Goal: Task Accomplishment & Management: Manage account settings

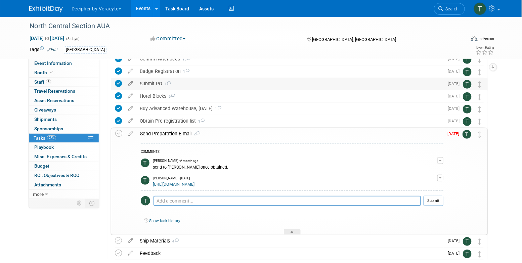
scroll to position [73, 0]
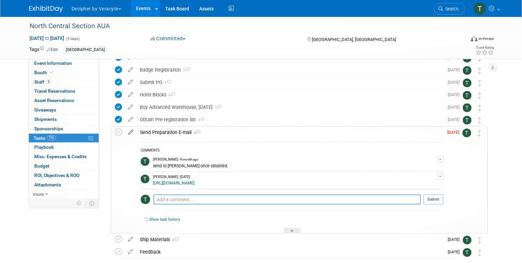
click at [130, 133] on icon at bounding box center [131, 131] width 12 height 8
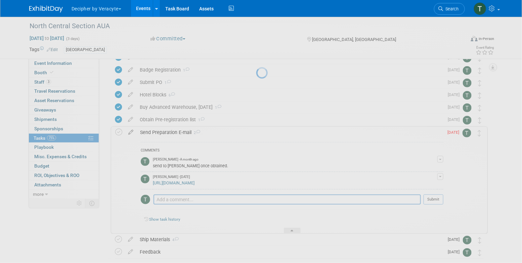
select select "8"
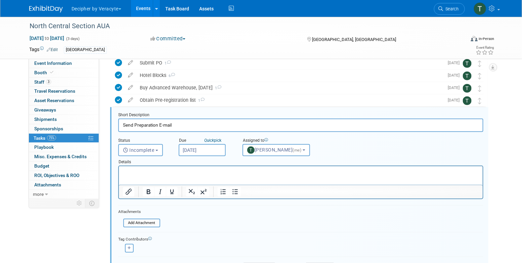
scroll to position [101, 0]
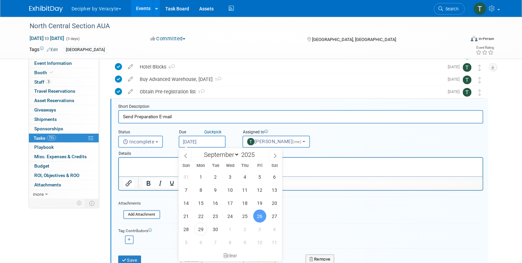
click at [217, 140] on input "Sep 26, 2025" at bounding box center [202, 142] width 47 height 12
click at [219, 229] on span "30" at bounding box center [215, 229] width 13 height 13
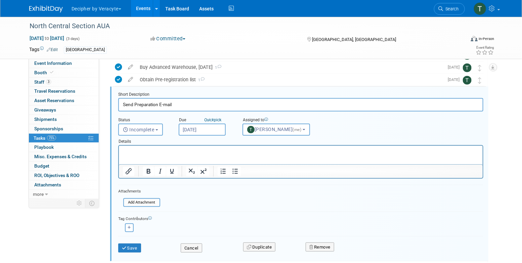
scroll to position [113, 0]
click at [202, 128] on input "Sep 30, 2025" at bounding box center [202, 129] width 47 height 12
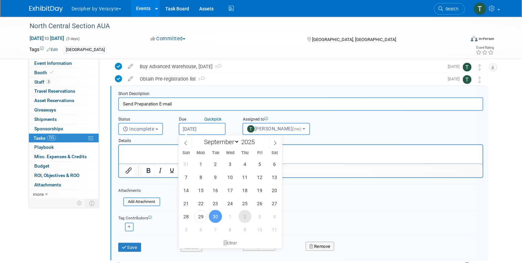
click at [243, 211] on span "2" at bounding box center [244, 216] width 13 height 13
type input "[DATE]"
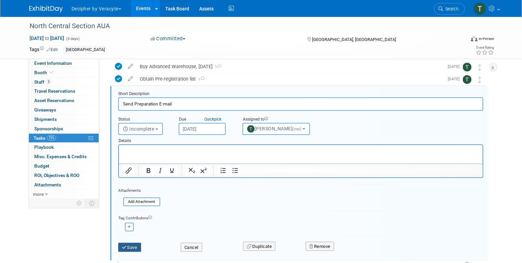
click at [136, 249] on button "Save" at bounding box center [129, 247] width 23 height 9
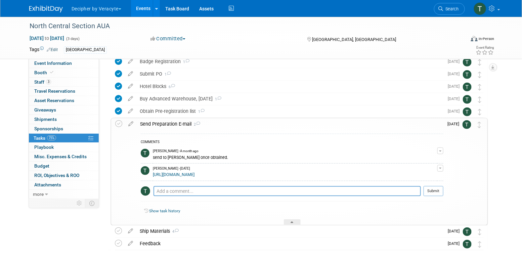
scroll to position [71, 0]
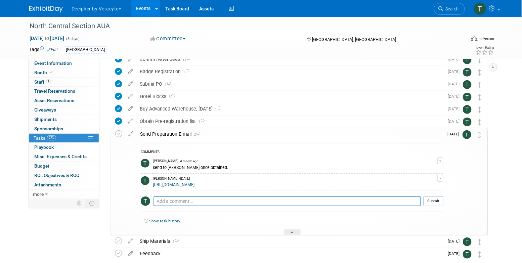
click at [172, 140] on div "COMMENTS Tony Alvarado - A month ago send to Andy once obtained. Edit Comment R…" at bounding box center [290, 187] width 306 height 95
click at [170, 136] on div "Send Preparation E-mail 2" at bounding box center [290, 133] width 306 height 11
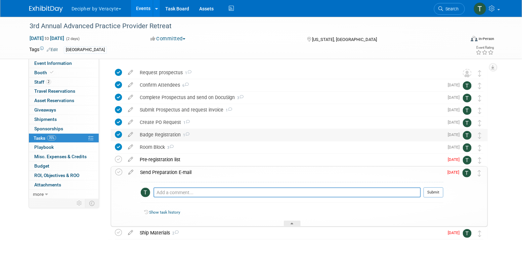
scroll to position [29, 0]
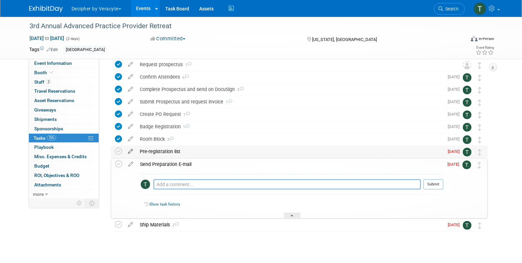
click at [132, 149] on icon at bounding box center [131, 150] width 12 height 8
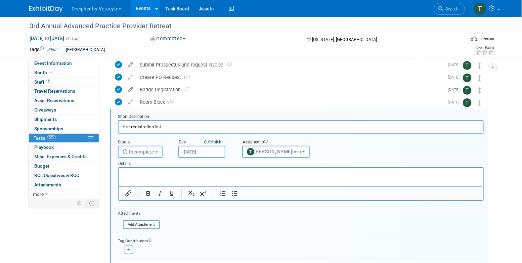
scroll to position [76, 0]
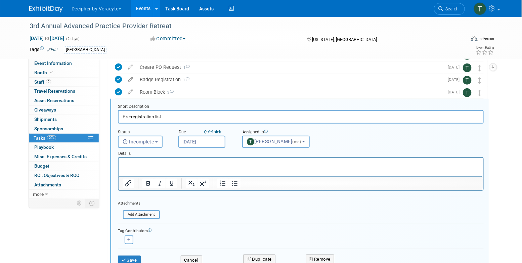
click at [208, 138] on input "[DATE]" at bounding box center [201, 142] width 47 height 12
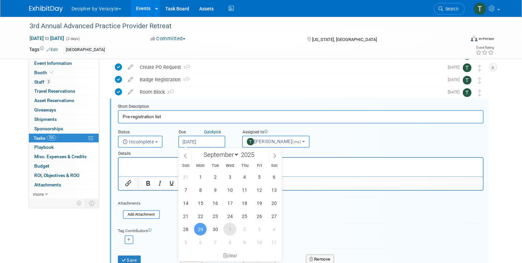
click at [233, 226] on span "1" at bounding box center [229, 229] width 13 height 13
type input "Oct 1, 2025"
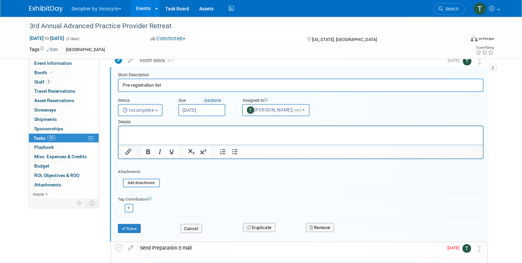
scroll to position [109, 0]
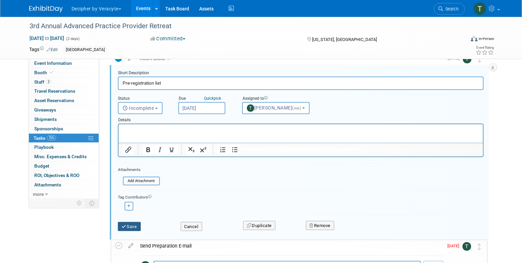
click at [134, 223] on button "Save" at bounding box center [129, 226] width 23 height 9
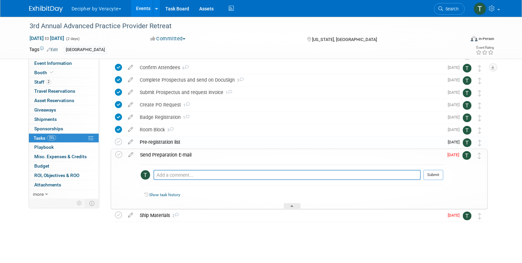
scroll to position [38, 0]
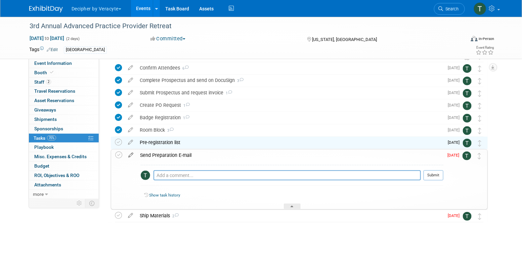
click at [131, 155] on icon at bounding box center [131, 153] width 12 height 8
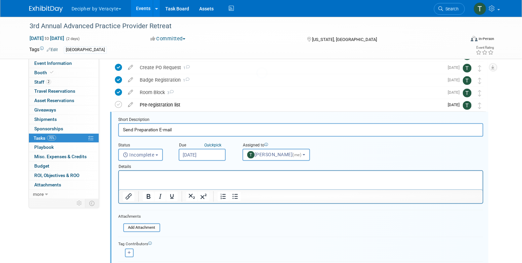
scroll to position [88, 0]
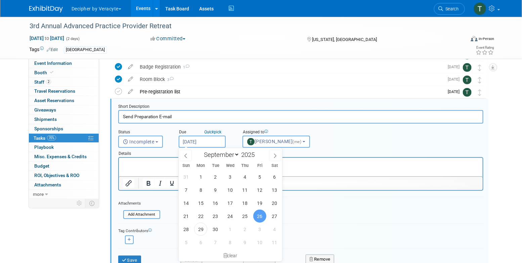
click at [204, 141] on input "Sep 26, 2025" at bounding box center [202, 142] width 47 height 12
click at [230, 228] on span "1" at bounding box center [230, 229] width 13 height 13
type input "Oct 1, 2025"
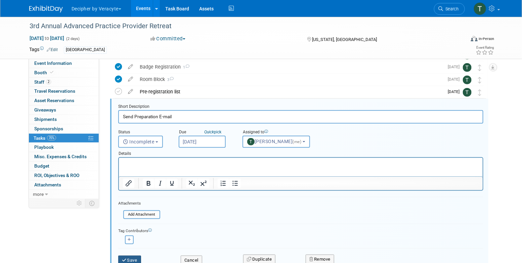
click at [129, 257] on button "Save" at bounding box center [129, 259] width 23 height 9
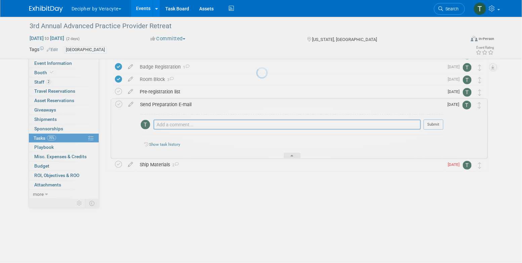
scroll to position [37, 0]
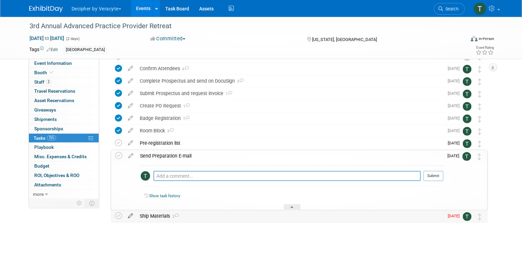
click at [134, 215] on icon at bounding box center [131, 214] width 12 height 8
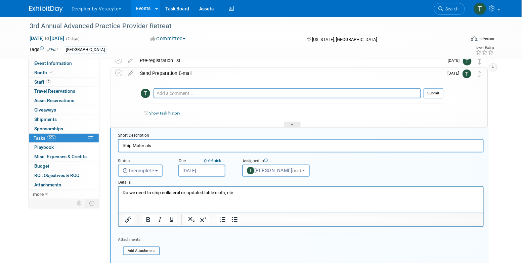
scroll to position [148, 0]
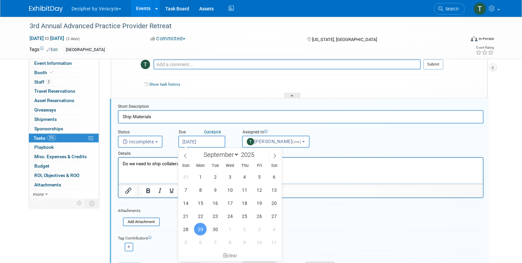
click at [209, 141] on input "Sep 29, 2025" at bounding box center [201, 142] width 47 height 12
click at [234, 226] on span "1" at bounding box center [229, 229] width 13 height 13
type input "Oct 1, 2025"
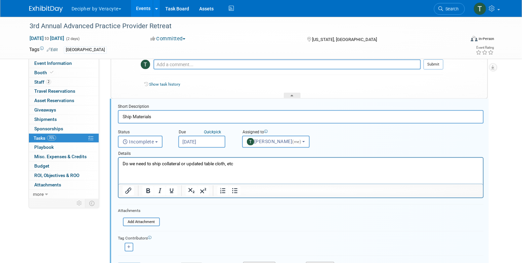
scroll to position [178, 0]
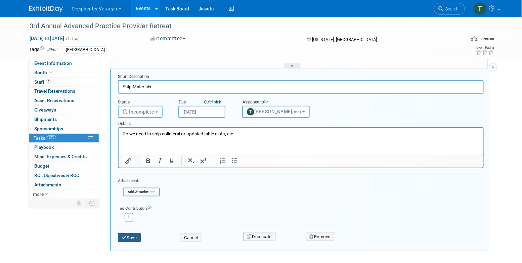
click at [132, 236] on button "Save" at bounding box center [129, 237] width 23 height 9
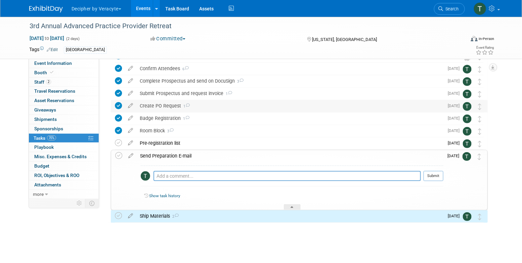
scroll to position [23, 0]
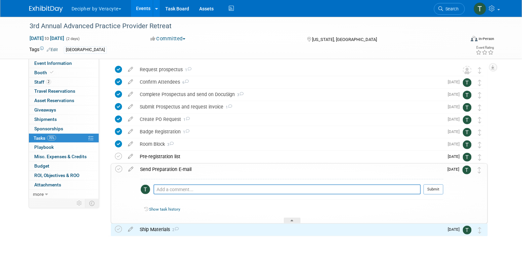
click at [258, 167] on div "Send Preparation E-mail" at bounding box center [290, 168] width 306 height 11
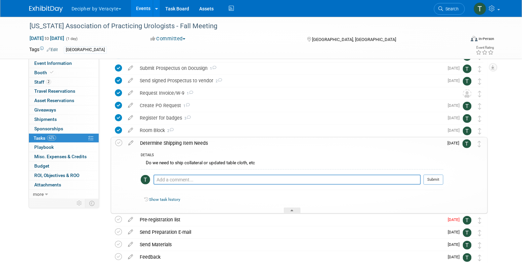
click at [291, 141] on div "Determine Shipping Item Needs" at bounding box center [290, 142] width 306 height 11
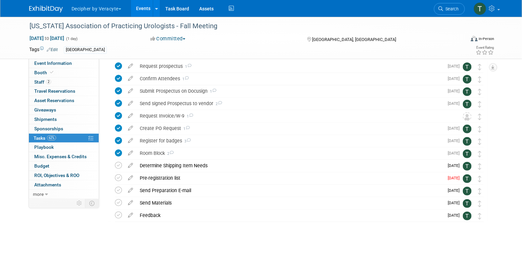
scroll to position [27, 0]
click at [132, 176] on icon at bounding box center [131, 177] width 12 height 8
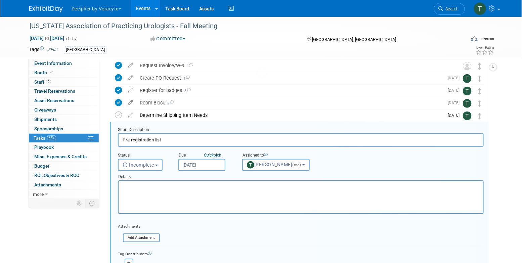
scroll to position [101, 0]
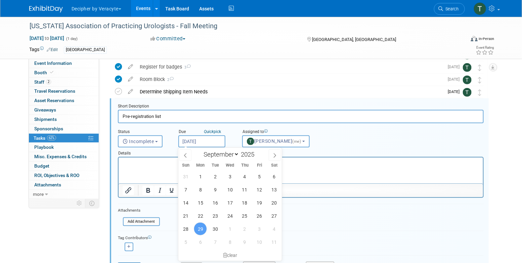
click at [213, 141] on input "Sep 29, 2025" at bounding box center [201, 141] width 47 height 12
click at [248, 226] on span "2" at bounding box center [244, 228] width 13 height 13
type input "[DATE]"
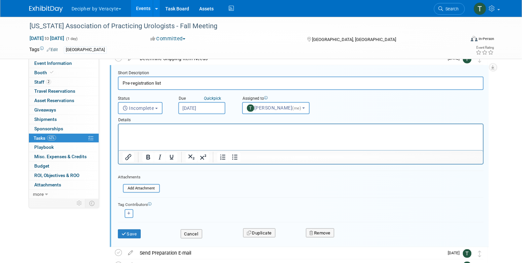
scroll to position [148, 0]
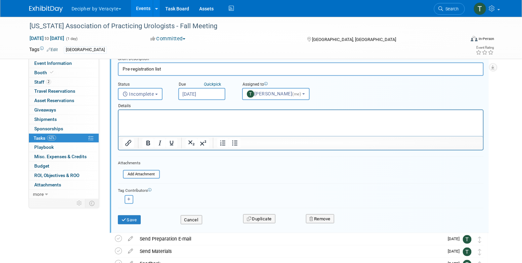
click at [131, 212] on div "Save" at bounding box center [144, 218] width 63 height 14
click at [130, 219] on button "Save" at bounding box center [129, 219] width 23 height 9
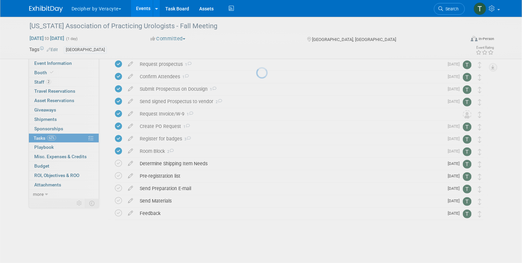
scroll to position [27, 0]
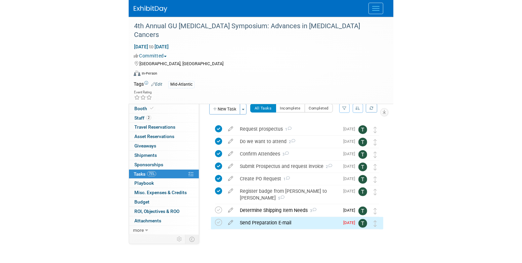
scroll to position [7, 0]
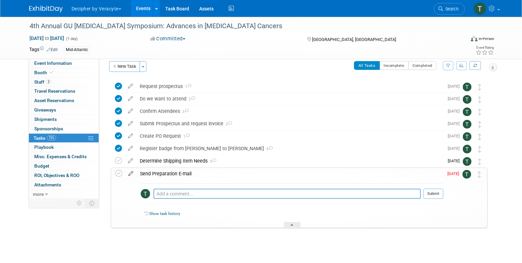
click at [132, 174] on icon at bounding box center [131, 172] width 12 height 8
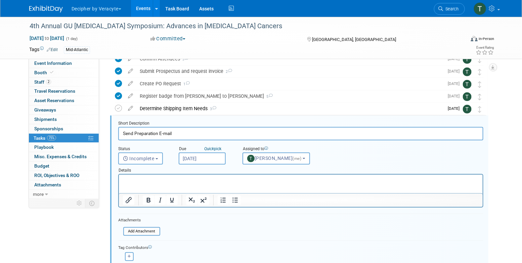
scroll to position [76, 0]
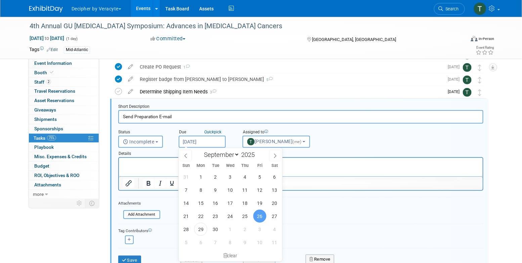
click at [200, 138] on input "Sep 26, 2025" at bounding box center [202, 142] width 47 height 12
click at [250, 231] on span "2" at bounding box center [244, 229] width 13 height 13
type input "[DATE]"
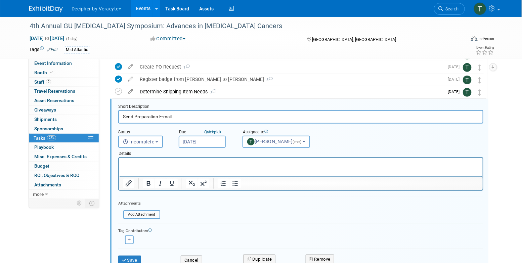
scroll to position [87, 0]
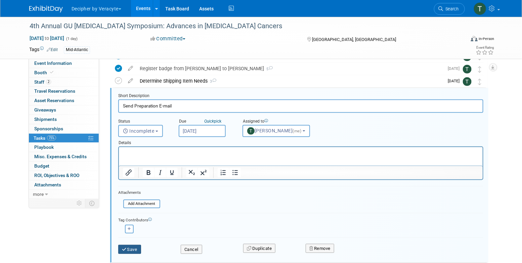
click at [130, 249] on button "Save" at bounding box center [129, 249] width 23 height 9
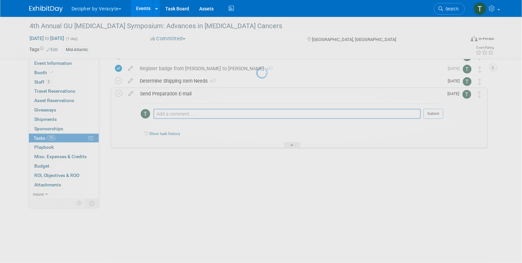
scroll to position [12, 0]
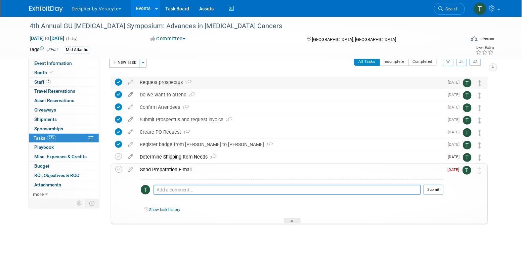
scroll to position [12, 0]
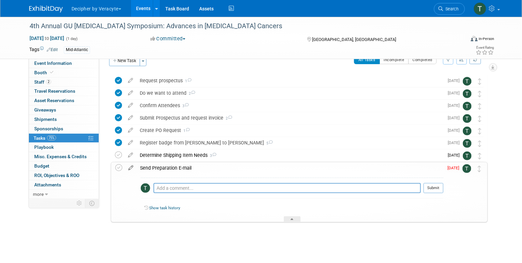
click at [133, 166] on icon at bounding box center [131, 166] width 12 height 8
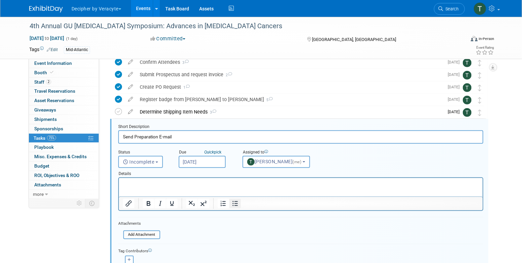
scroll to position [76, 0]
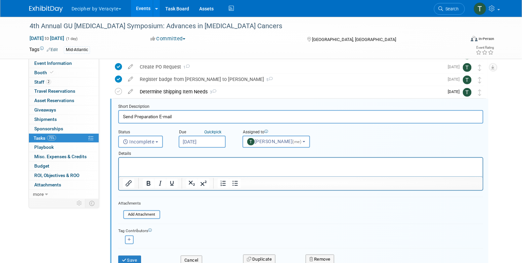
click at [208, 142] on input "Oct 2, 2025" at bounding box center [202, 142] width 47 height 12
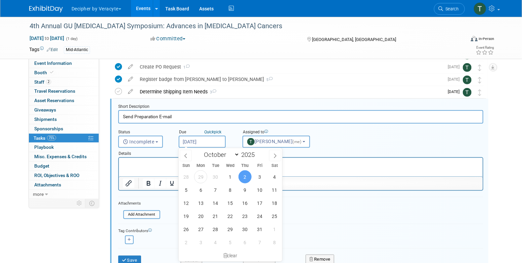
click at [153, 241] on div "Adina remove Amy remove" at bounding box center [300, 239] width 365 height 10
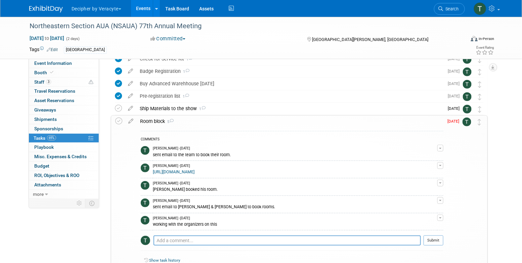
scroll to position [98, 0]
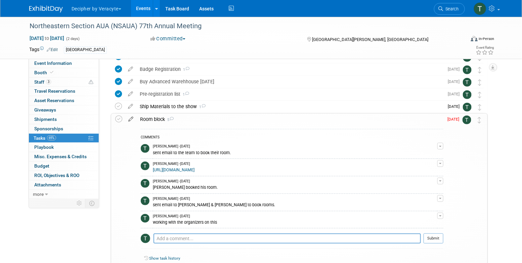
click at [131, 119] on icon at bounding box center [131, 117] width 12 height 8
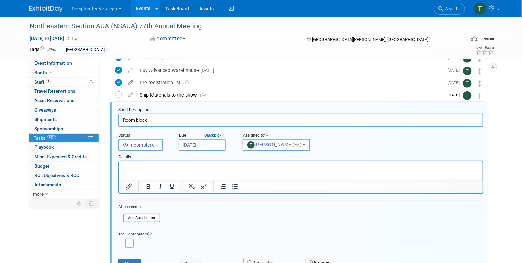
scroll to position [113, 0]
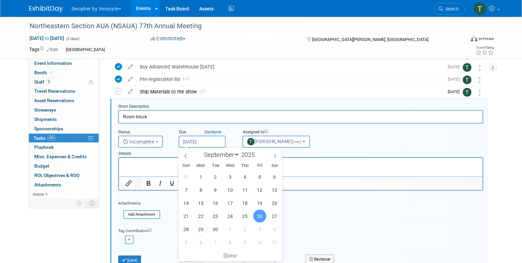
click at [220, 139] on input "Sep 26, 2025" at bounding box center [202, 142] width 47 height 12
click at [246, 228] on span "2" at bounding box center [244, 229] width 13 height 13
type input "[DATE]"
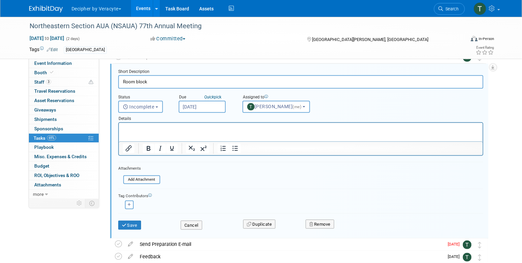
scroll to position [154, 0]
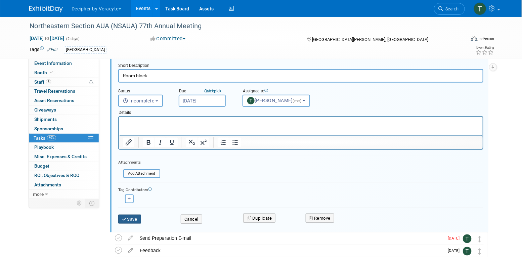
click at [137, 215] on button "Save" at bounding box center [129, 218] width 23 height 9
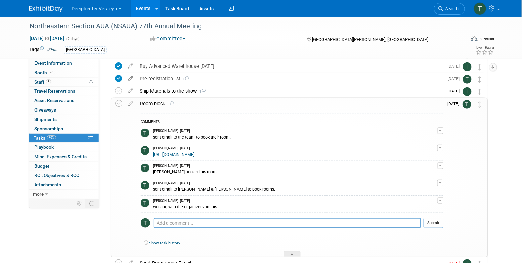
click at [248, 103] on div "Room block 5" at bounding box center [290, 103] width 306 height 11
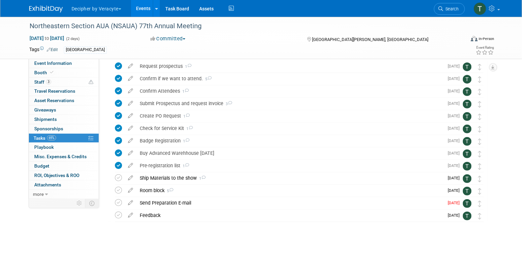
scroll to position [27, 0]
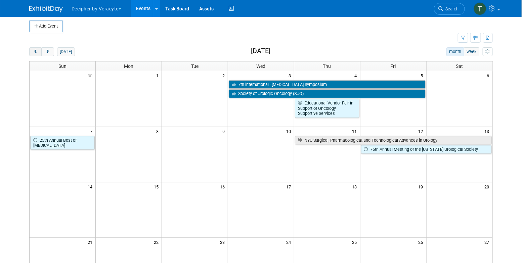
click at [31, 51] on button "prev" at bounding box center [35, 51] width 12 height 9
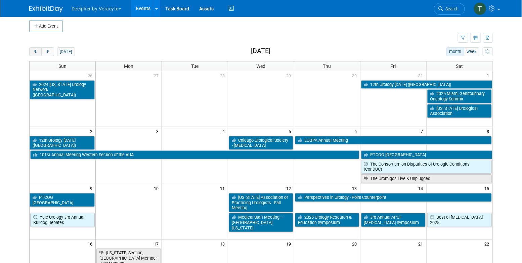
click at [31, 51] on button "prev" at bounding box center [35, 51] width 12 height 9
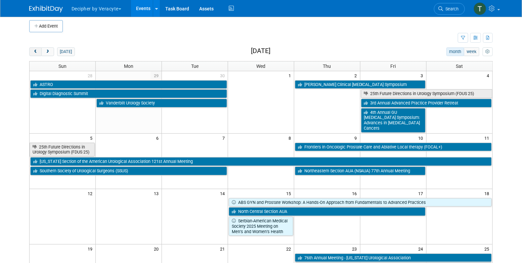
click at [31, 51] on button "prev" at bounding box center [35, 51] width 12 height 9
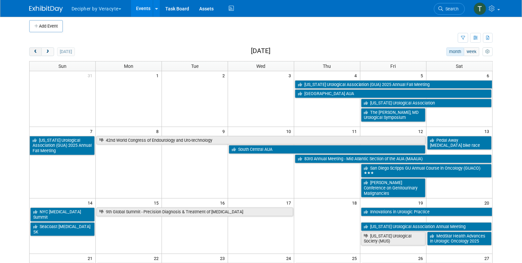
click at [31, 51] on button "prev" at bounding box center [35, 51] width 12 height 9
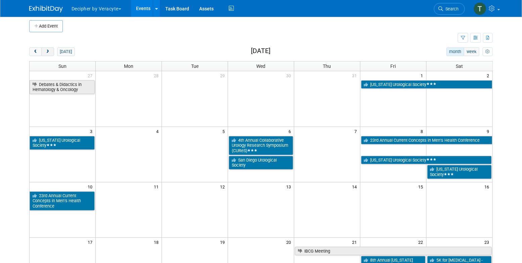
click at [49, 53] on span "next" at bounding box center [47, 52] width 5 height 4
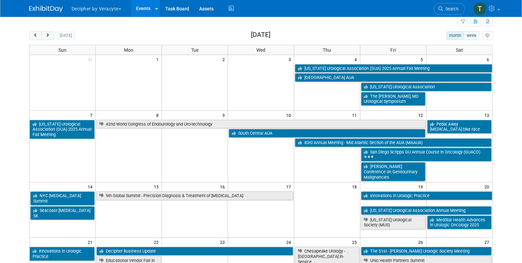
scroll to position [19, 0]
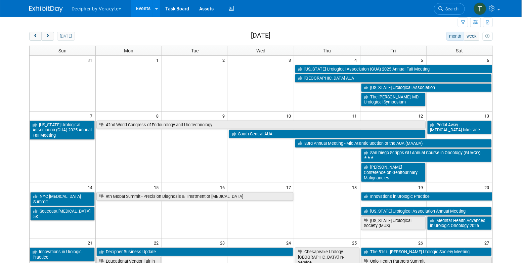
click at [37, 41] on div "today month week September 2025 Sun Mon Tue Wed Thu Fri Sat 31 1 2 3 4 5 6 Geor…" at bounding box center [260, 223] width 463 height 382
click at [37, 39] on button "prev" at bounding box center [35, 36] width 12 height 9
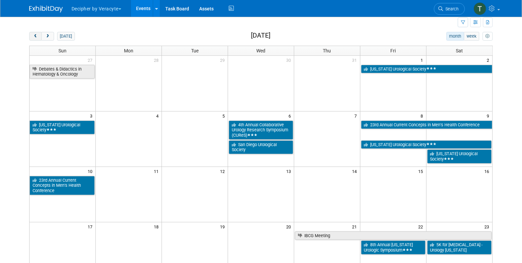
click at [37, 39] on button "prev" at bounding box center [35, 36] width 12 height 9
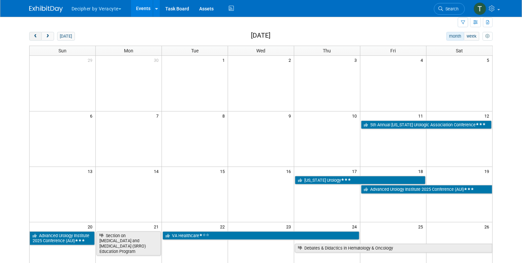
click at [37, 39] on button "prev" at bounding box center [35, 36] width 12 height 9
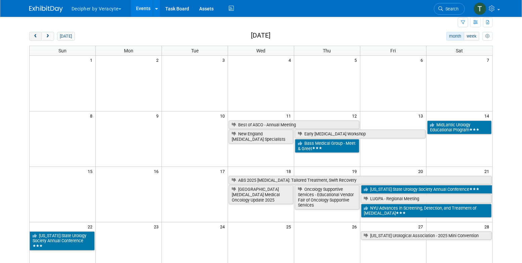
click at [37, 39] on button "prev" at bounding box center [35, 36] width 12 height 9
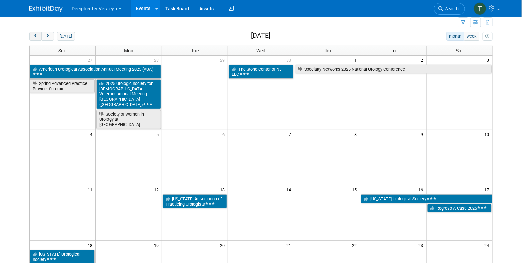
click at [37, 39] on button "prev" at bounding box center [35, 36] width 12 height 9
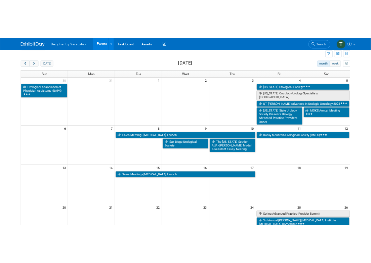
scroll to position [21, 0]
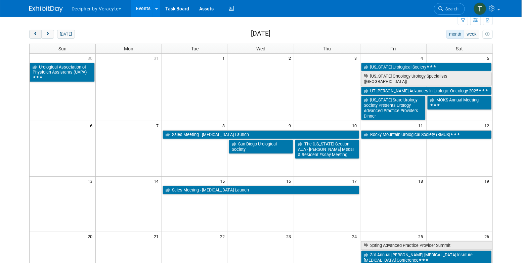
click at [38, 34] on button "prev" at bounding box center [35, 34] width 12 height 9
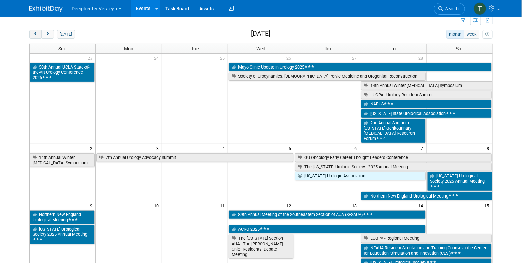
click at [38, 34] on button "prev" at bounding box center [35, 34] width 12 height 9
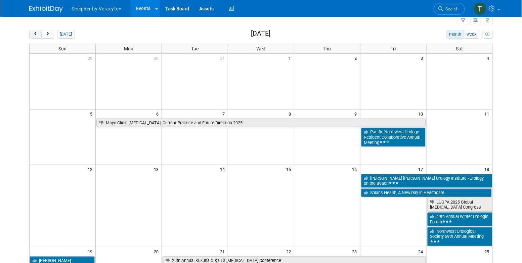
click at [38, 34] on button "prev" at bounding box center [35, 34] width 12 height 9
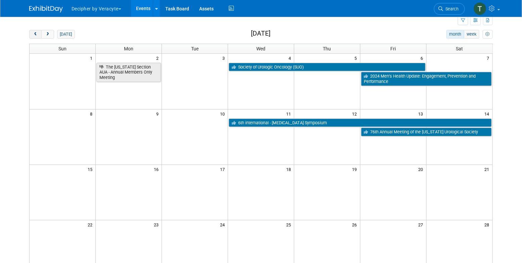
click at [38, 34] on button "prev" at bounding box center [35, 34] width 12 height 9
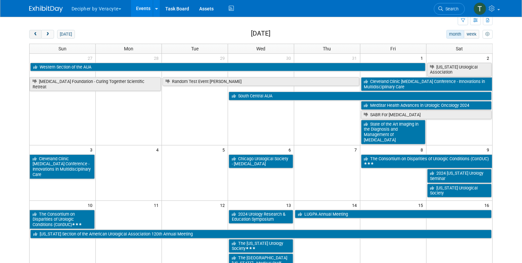
click at [38, 34] on button "prev" at bounding box center [35, 34] width 12 height 9
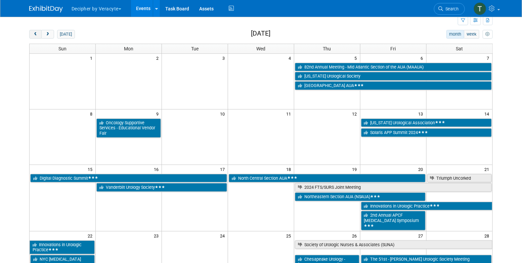
click at [38, 34] on button "prev" at bounding box center [35, 34] width 12 height 9
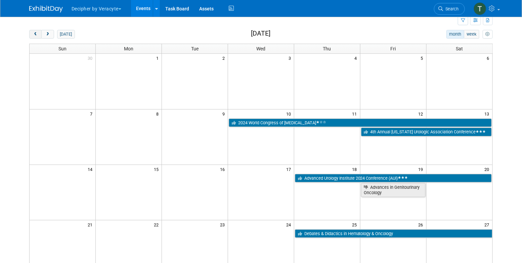
click at [38, 34] on button "prev" at bounding box center [35, 34] width 12 height 9
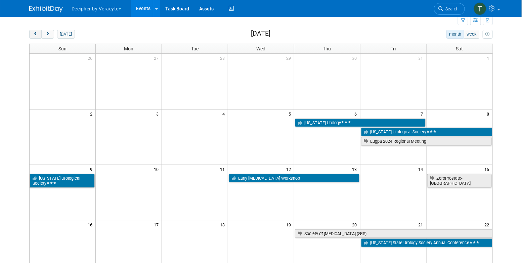
click at [38, 34] on button "prev" at bounding box center [35, 34] width 12 height 9
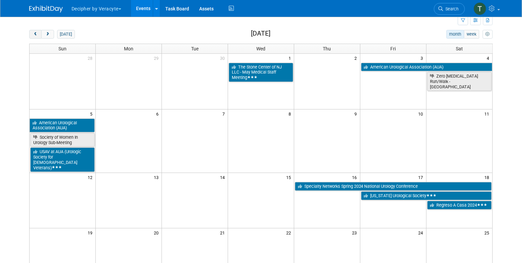
click at [38, 34] on button "prev" at bounding box center [35, 34] width 12 height 9
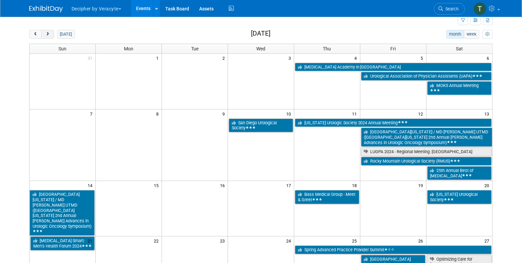
click at [51, 35] on button "next" at bounding box center [47, 34] width 12 height 9
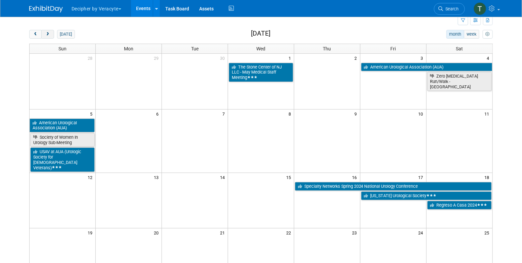
click at [51, 35] on button "next" at bounding box center [47, 34] width 12 height 9
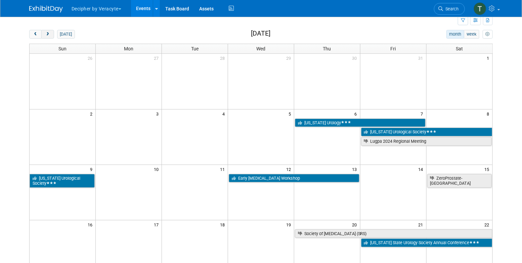
click at [51, 35] on button "next" at bounding box center [47, 34] width 12 height 9
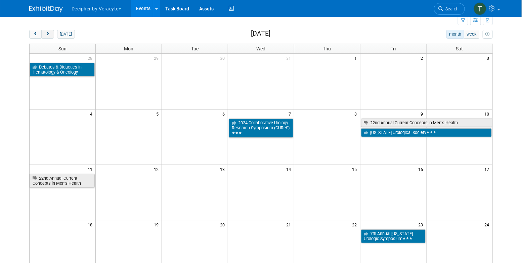
click at [51, 35] on button "next" at bounding box center [47, 34] width 12 height 9
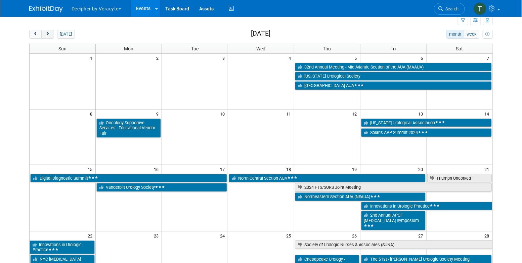
click at [51, 35] on button "next" at bounding box center [47, 34] width 12 height 9
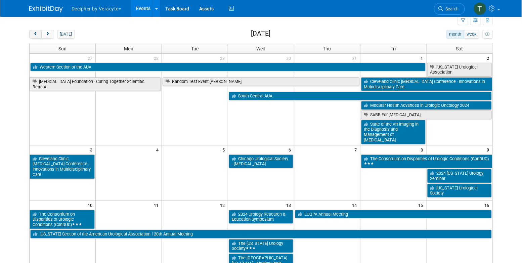
click at [37, 36] on span "prev" at bounding box center [35, 34] width 5 height 4
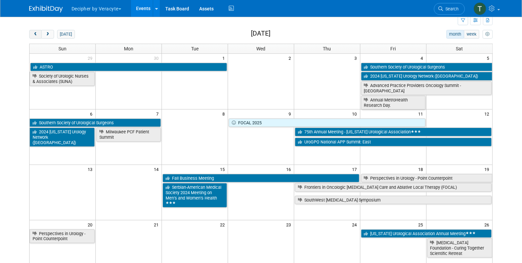
click at [37, 36] on span "prev" at bounding box center [35, 34] width 5 height 4
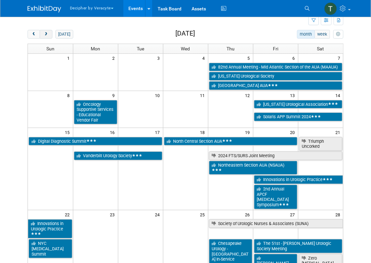
click at [48, 37] on button "next" at bounding box center [46, 34] width 12 height 9
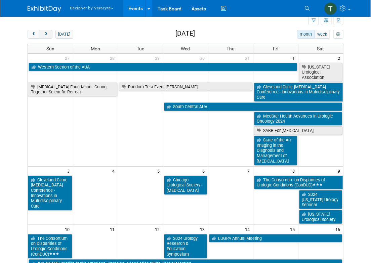
click at [48, 37] on button "next" at bounding box center [46, 34] width 12 height 9
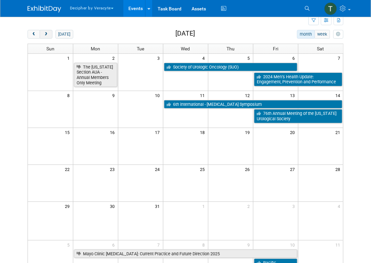
click at [48, 37] on button "next" at bounding box center [46, 34] width 12 height 9
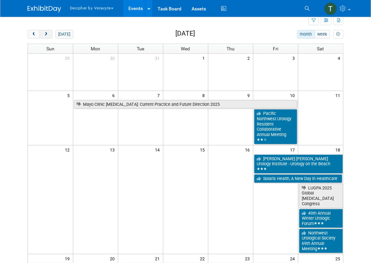
click at [49, 35] on button "next" at bounding box center [46, 34] width 12 height 9
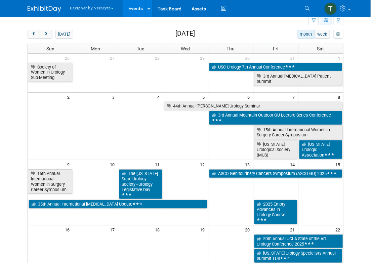
click at [324, 21] on icon "button" at bounding box center [326, 20] width 5 height 4
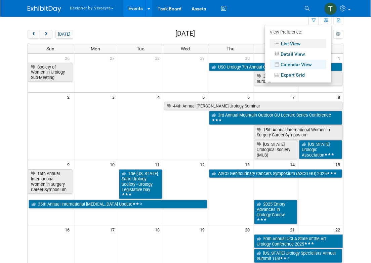
click at [294, 45] on link "List View" at bounding box center [297, 43] width 56 height 9
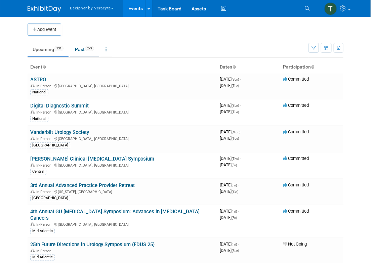
click at [86, 51] on link "Past 279" at bounding box center [84, 49] width 29 height 13
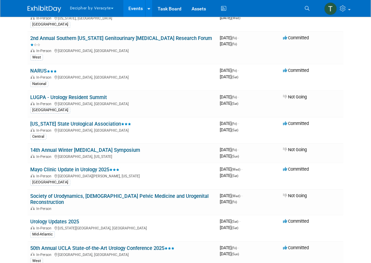
scroll to position [2798, 0]
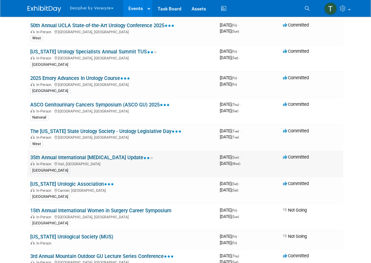
click at [122, 154] on link "35th Annual International [MEDICAL_DATA] Update" at bounding box center [91, 157] width 123 height 6
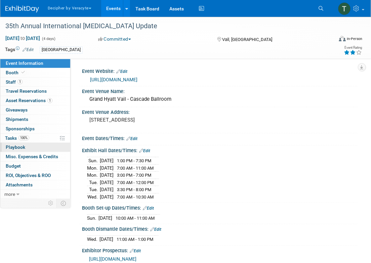
click at [36, 144] on link "0 Playbook 0" at bounding box center [35, 147] width 70 height 9
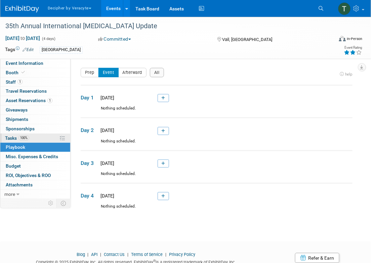
click at [39, 136] on link "100% Tasks 100%" at bounding box center [35, 138] width 70 height 9
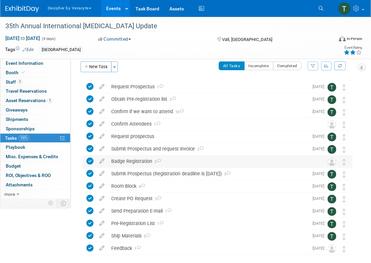
scroll to position [7, 0]
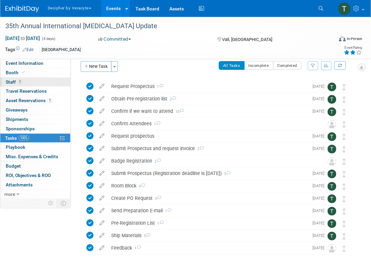
click at [28, 79] on link "1 Staff 1" at bounding box center [35, 82] width 70 height 9
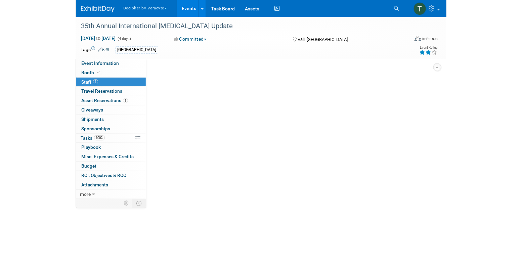
scroll to position [0, 0]
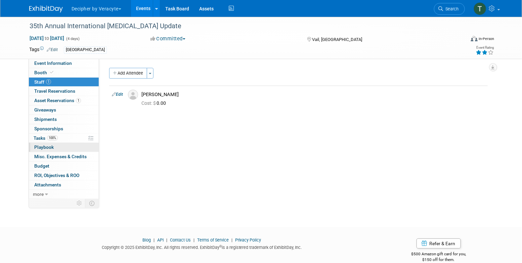
click at [68, 151] on link "0 Playbook 0" at bounding box center [64, 147] width 70 height 9
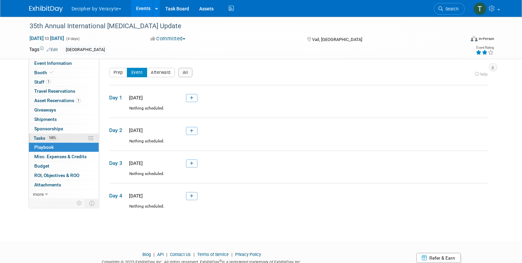
click at [66, 136] on link "100% Tasks 100%" at bounding box center [64, 138] width 70 height 9
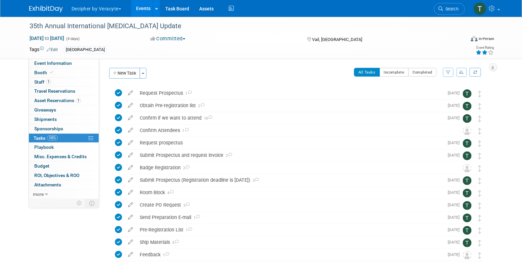
click at [147, 13] on link "Events" at bounding box center [143, 8] width 24 height 17
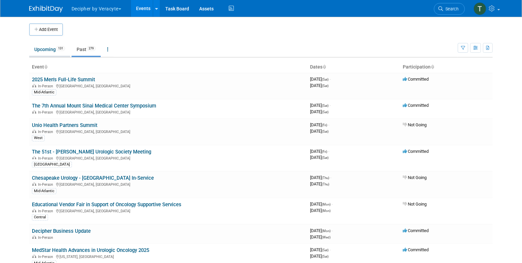
click at [49, 53] on link "Upcoming 131" at bounding box center [49, 49] width 41 height 13
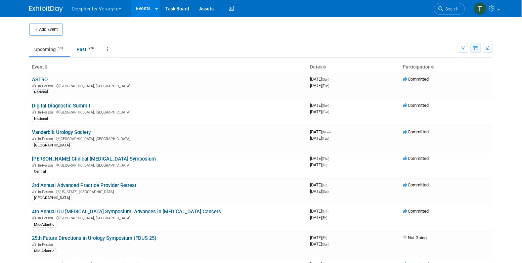
click at [470, 50] on button "button" at bounding box center [475, 48] width 11 height 10
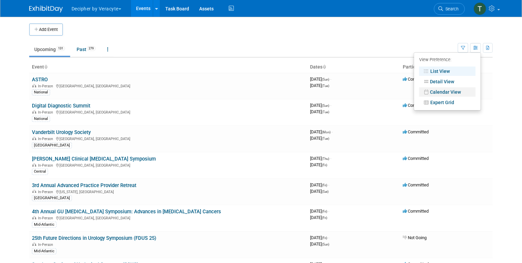
click at [437, 95] on link "Calendar View" at bounding box center [447, 91] width 56 height 9
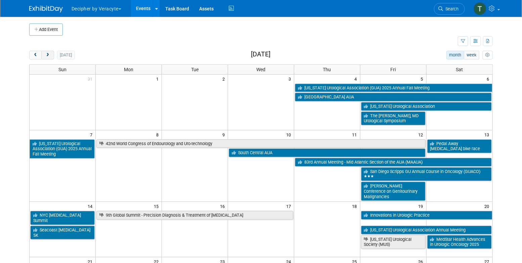
click at [49, 57] on button "next" at bounding box center [47, 55] width 12 height 9
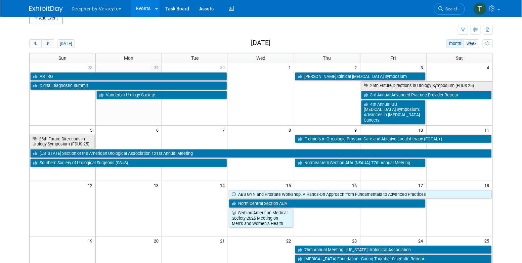
scroll to position [13, 0]
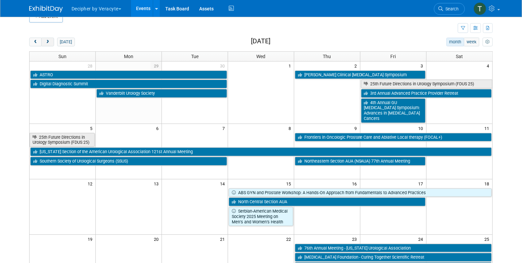
click at [44, 43] on button "next" at bounding box center [47, 42] width 12 height 9
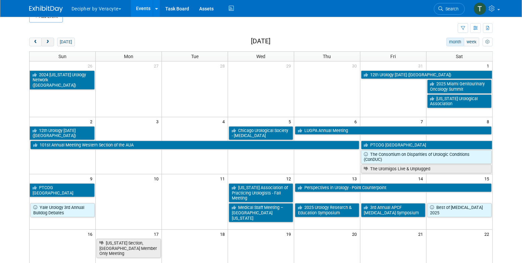
click at [44, 43] on button "next" at bounding box center [47, 42] width 12 height 9
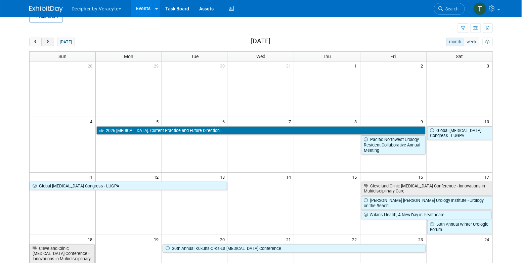
click at [44, 43] on button "next" at bounding box center [47, 42] width 12 height 9
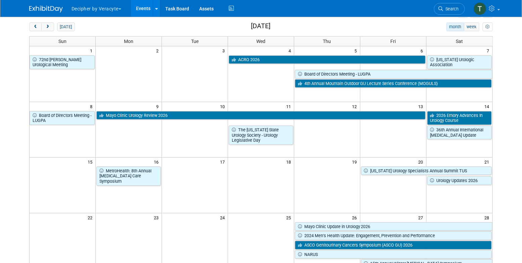
scroll to position [29, 0]
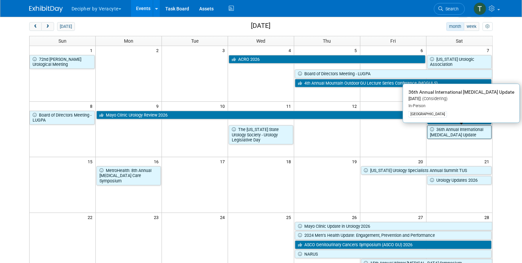
click at [471, 129] on link "36th Annual International [MEDICAL_DATA] Update" at bounding box center [459, 132] width 64 height 14
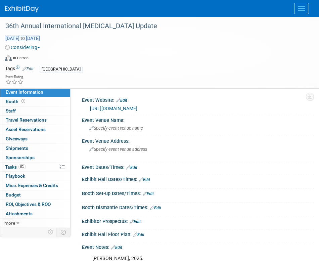
click at [26, 40] on span "to" at bounding box center [22, 38] width 6 height 5
type input "Feb 14, 2026"
select select "1"
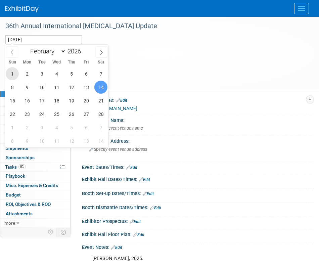
click at [14, 73] on span "1" at bounding box center [12, 73] width 13 height 13
type input "Feb 1, 2026"
click at [55, 71] on span "4" at bounding box center [56, 73] width 13 height 13
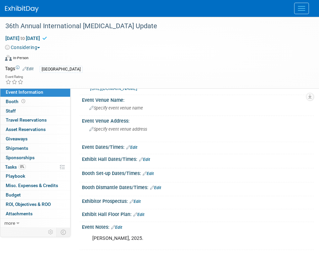
scroll to position [22, 0]
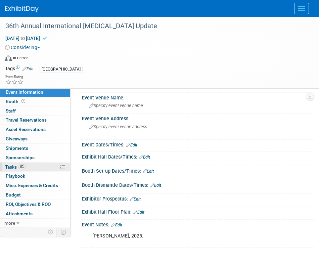
click at [38, 167] on link "0% Tasks 0%" at bounding box center [35, 166] width 70 height 9
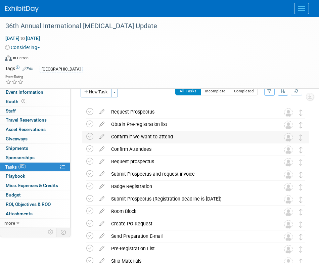
scroll to position [2, 0]
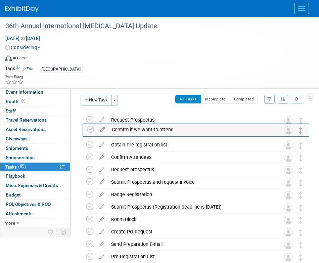
drag, startPoint x: 301, startPoint y: 147, endPoint x: 302, endPoint y: 123, distance: 23.5
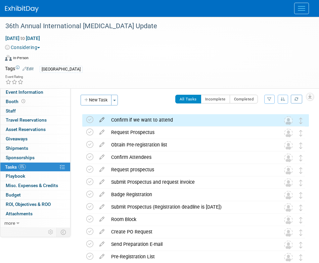
click at [101, 119] on icon at bounding box center [102, 118] width 12 height 8
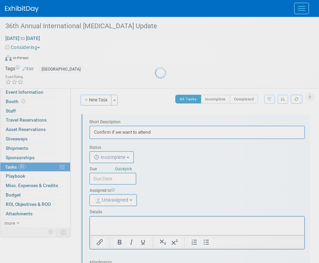
scroll to position [0, 0]
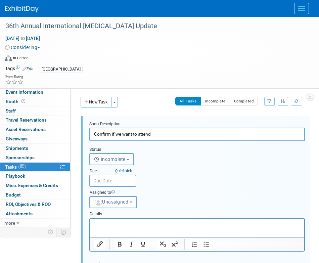
drag, startPoint x: 110, startPoint y: 133, endPoint x: 242, endPoint y: 136, distance: 131.9
click at [242, 136] on input "Confirm if we want to attend" at bounding box center [196, 134] width 215 height 13
type input "Confirm the dates"
click at [103, 181] on input "text" at bounding box center [112, 181] width 47 height 12
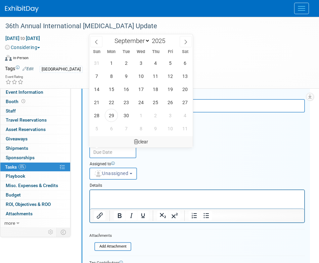
scroll to position [30, 0]
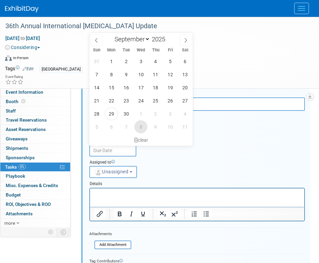
click at [139, 121] on span "8" at bounding box center [140, 126] width 13 height 13
type input "Oct 8, 2025"
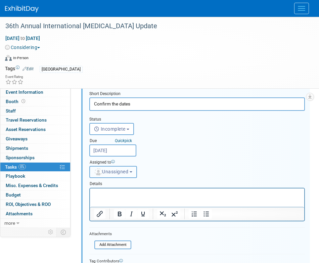
click at [116, 166] on button "Unassigned" at bounding box center [113, 172] width 48 height 12
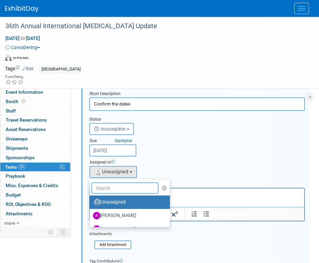
click at [116, 187] on input "text" at bounding box center [124, 187] width 67 height 11
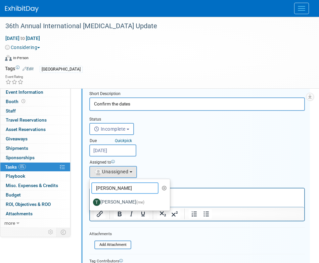
type input "tony"
click at [118, 198] on label "Tony Alvarado (me)" at bounding box center [128, 202] width 70 height 11
click at [91, 199] on input "Tony Alvarado (me)" at bounding box center [88, 201] width 4 height 4
select select "3ceeba8c-a19a-4597-a609-6fba7c9a515a"
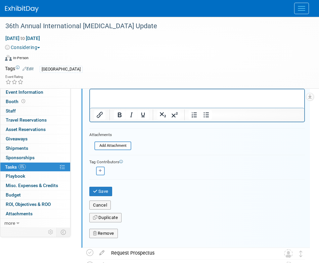
scroll to position [130, 0]
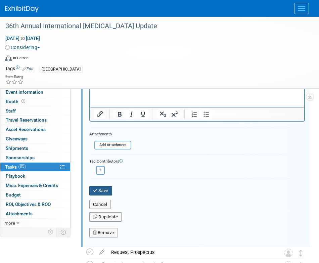
click at [103, 189] on button "Save" at bounding box center [100, 190] width 23 height 9
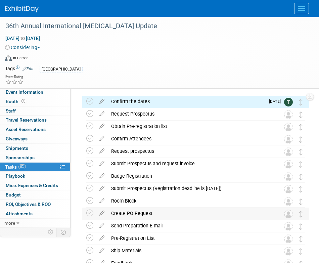
scroll to position [19, 0]
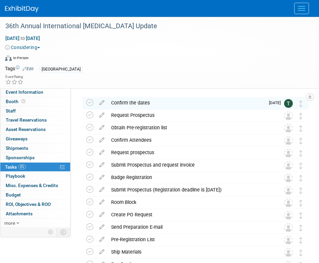
click at [150, 103] on div "Confirm the dates" at bounding box center [186, 102] width 157 height 11
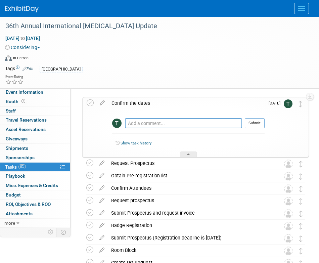
click at [150, 130] on div "Pro tip: Press Ctrl-Enter to submit comment." at bounding box center [183, 130] width 117 height 5
click at [150, 121] on textarea at bounding box center [183, 123] width 117 height 10
type textarea "confirmed via email."
click at [253, 128] on div at bounding box center [255, 130] width 20 height 5
click at [254, 124] on button "Submit" at bounding box center [255, 123] width 20 height 10
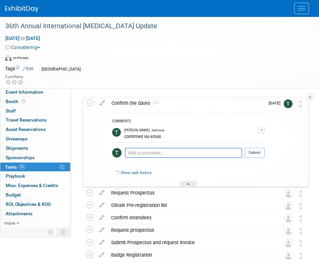
click at [98, 106] on td at bounding box center [102, 141] width 12 height 89
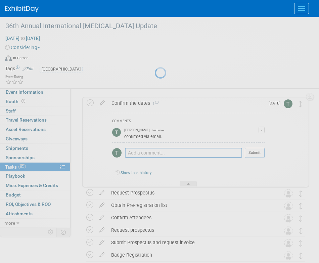
click at [155, 105] on div at bounding box center [159, 131] width 9 height 263
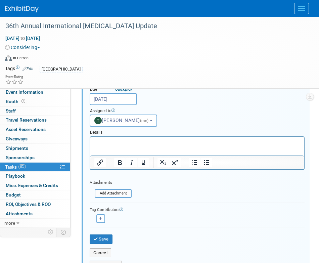
scroll to position [98, 0]
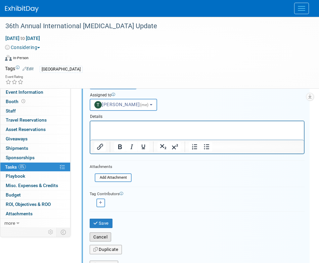
click at [108, 233] on button "Cancel" at bounding box center [100, 236] width 21 height 9
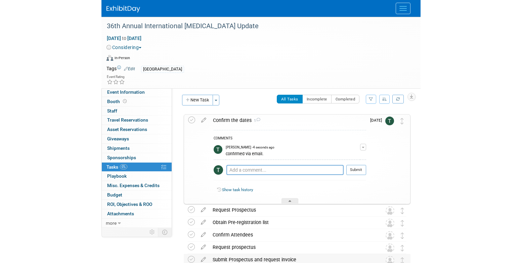
scroll to position [0, 0]
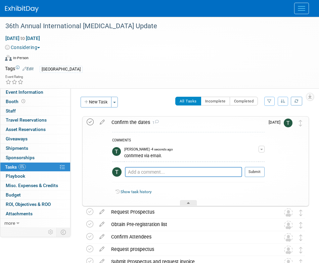
click at [88, 122] on icon at bounding box center [90, 121] width 7 height 7
click at [131, 122] on div "Confirm the dates 1" at bounding box center [186, 121] width 156 height 11
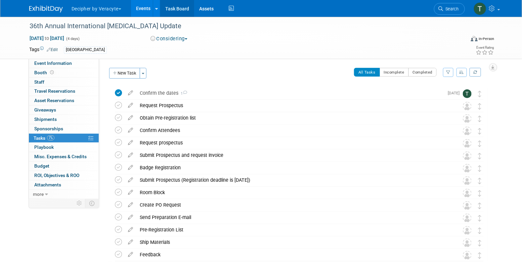
click at [172, 11] on link "Task Board" at bounding box center [177, 8] width 34 height 17
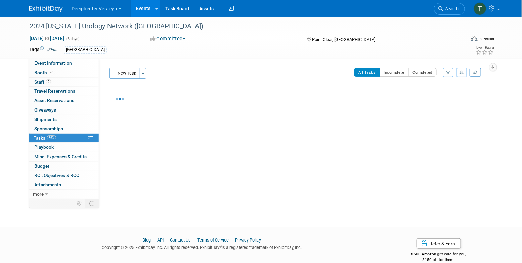
click at [75, 80] on link "2 Staff 2" at bounding box center [64, 82] width 70 height 9
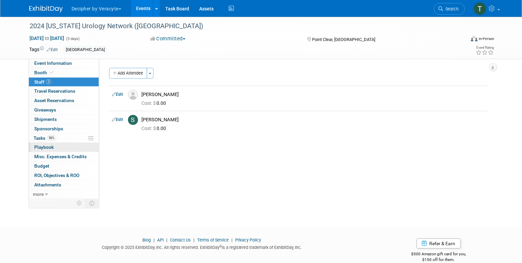
click at [75, 143] on link "0 Playbook 0" at bounding box center [64, 147] width 70 height 9
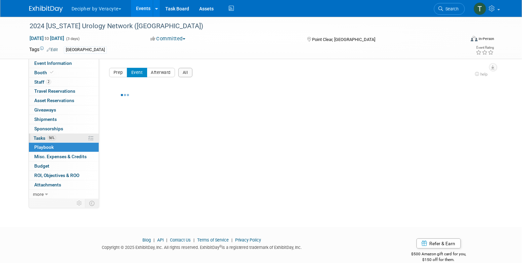
click at [74, 139] on link "56% Tasks 56%" at bounding box center [64, 138] width 70 height 9
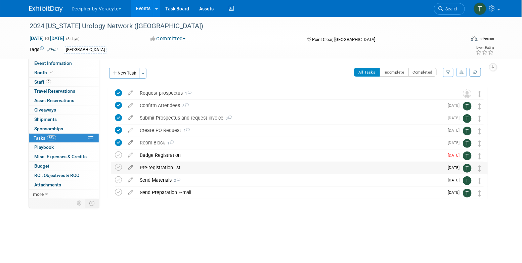
drag, startPoint x: 164, startPoint y: 158, endPoint x: 172, endPoint y: 173, distance: 16.2
click at [172, 173] on div "2024 Alabama Urology Network (AUN) Point Clear, AL Oct 24, 2025 to Oct 26, 2025…" at bounding box center [297, 143] width 380 height 112
click at [168, 182] on div "Send Materials 2" at bounding box center [289, 179] width 307 height 11
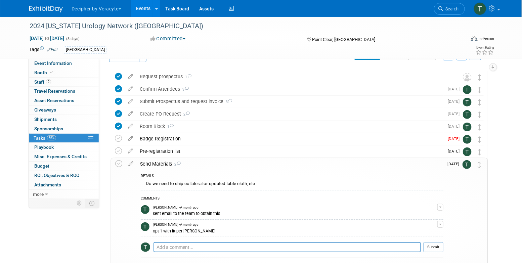
scroll to position [19, 0]
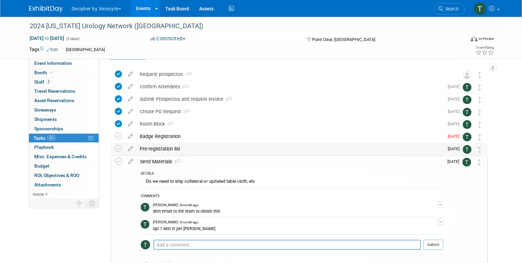
click at [154, 148] on div "Pre-registration list" at bounding box center [289, 148] width 307 height 11
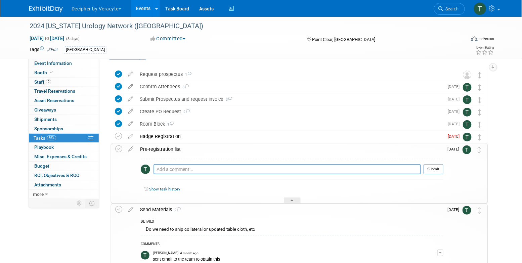
click at [174, 173] on textarea at bounding box center [286, 169] width 267 height 10
type textarea "this was sent via email"
click at [443, 168] on button "Submit" at bounding box center [433, 169] width 20 height 10
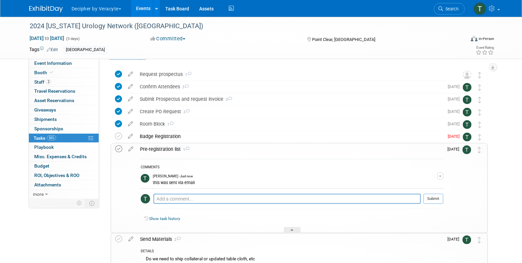
click at [119, 151] on icon at bounding box center [118, 148] width 7 height 7
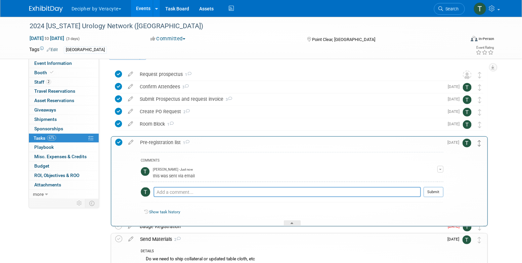
drag, startPoint x: 479, startPoint y: 151, endPoint x: 479, endPoint y: 137, distance: 14.8
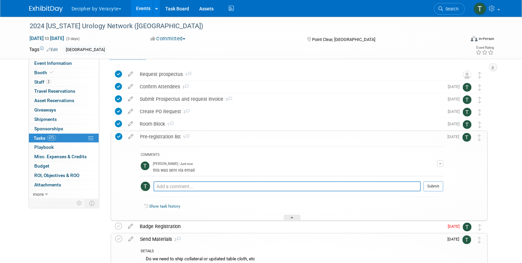
click at [250, 138] on div "Pre-registration list 1" at bounding box center [290, 136] width 306 height 11
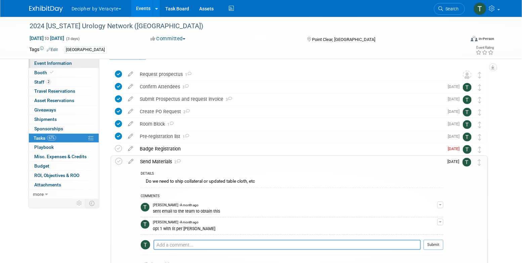
click at [73, 62] on link "Event Information" at bounding box center [64, 63] width 70 height 9
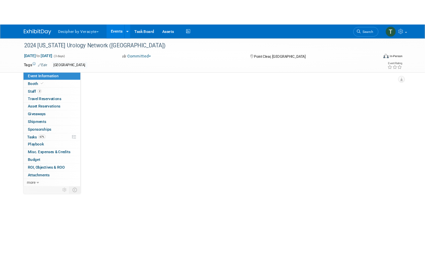
scroll to position [0, 0]
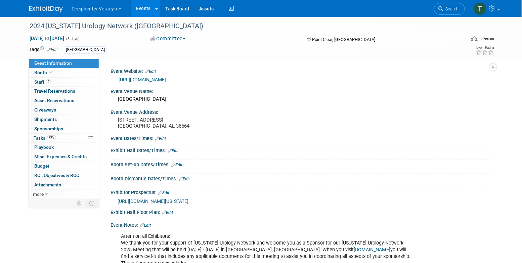
click at [181, 83] on div "https://urologyconnection.com/funding-opportunities/client-details.aspx?cc=aun" at bounding box center [302, 80] width 369 height 8
click at [166, 79] on link "https://urologyconnection.com/funding-opportunities/client-details.aspx?cc=aun" at bounding box center [141, 79] width 47 height 5
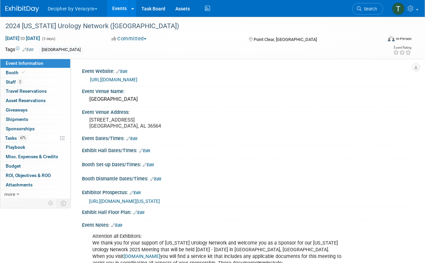
click at [151, 166] on link "Edit" at bounding box center [148, 164] width 11 height 5
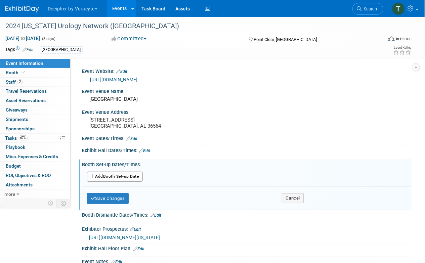
click at [133, 181] on button "Add Another Booth Set-up Date" at bounding box center [115, 176] width 56 height 10
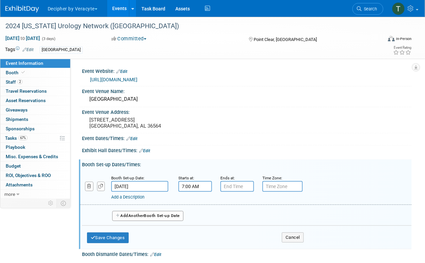
click at [202, 186] on input "7:00 AM" at bounding box center [195, 186] width 34 height 11
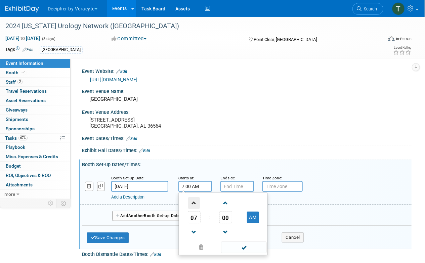
click at [193, 203] on span at bounding box center [194, 203] width 12 height 12
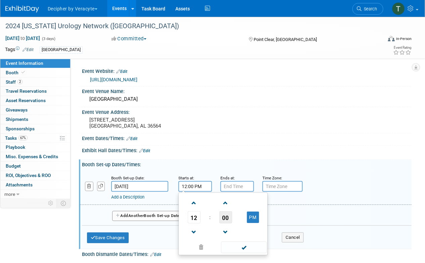
click at [230, 219] on span "00" at bounding box center [225, 217] width 13 height 12
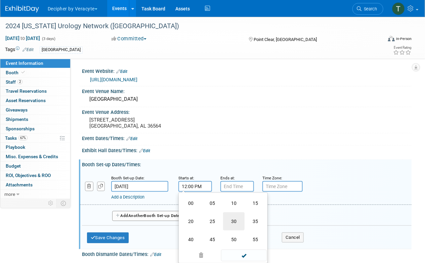
click at [233, 222] on td "30" at bounding box center [233, 221] width 21 height 18
type input "12:30 PM"
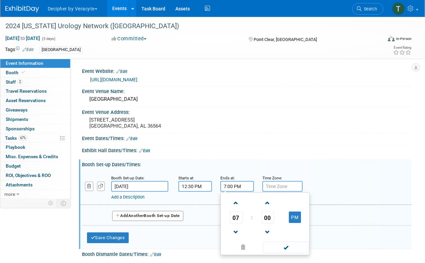
click at [233, 187] on input "7:00 PM" at bounding box center [237, 186] width 34 height 11
click at [239, 220] on span "07" at bounding box center [236, 217] width 13 height 12
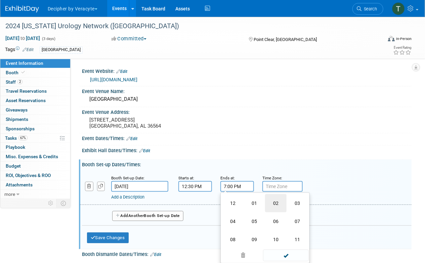
click at [272, 206] on td "02" at bounding box center [275, 203] width 21 height 18
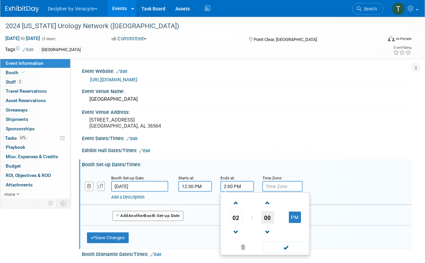
click at [262, 219] on span "00" at bounding box center [267, 217] width 13 height 12
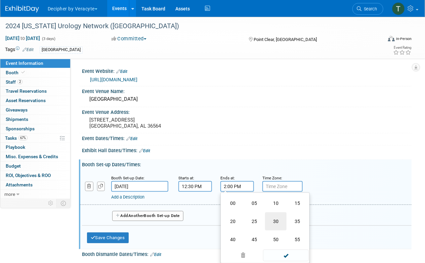
click at [276, 222] on td "30" at bounding box center [275, 221] width 21 height 18
type input "2:30 PM"
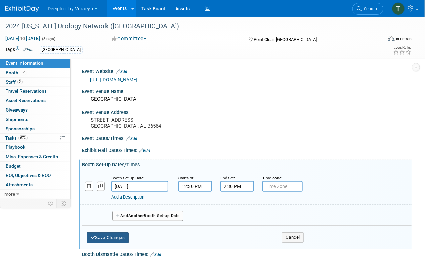
click at [120, 234] on button "Save Changes" at bounding box center [108, 237] width 42 height 11
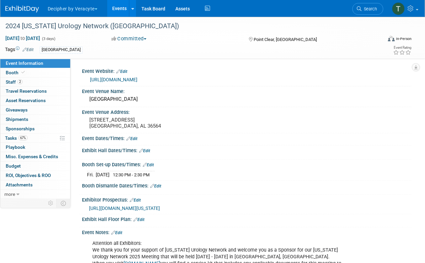
click at [158, 185] on link "Edit" at bounding box center [155, 186] width 11 height 5
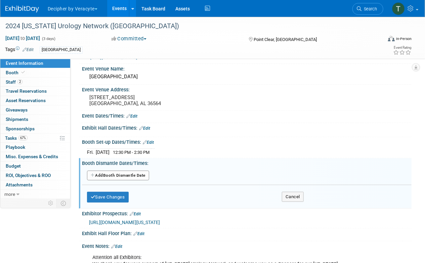
scroll to position [27, 0]
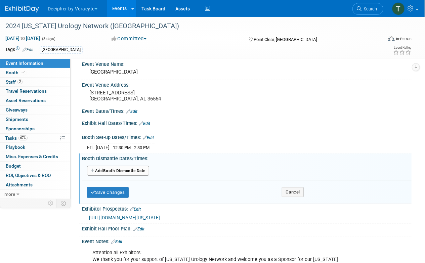
click at [136, 175] on div "Add Another Booth Dismantle Date" at bounding box center [246, 171] width 329 height 13
click at [136, 170] on button "Add Another Booth Dismantle Date" at bounding box center [118, 171] width 62 height 10
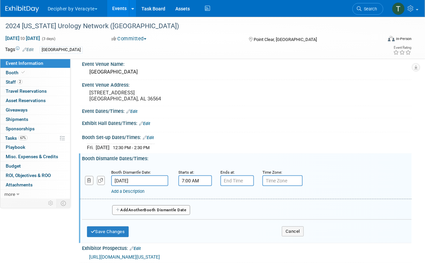
click at [192, 179] on input "7:00 AM" at bounding box center [195, 180] width 34 height 11
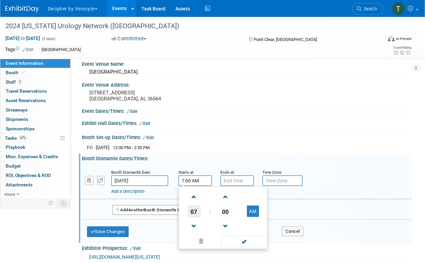
click at [194, 205] on span "07" at bounding box center [194, 211] width 13 height 12
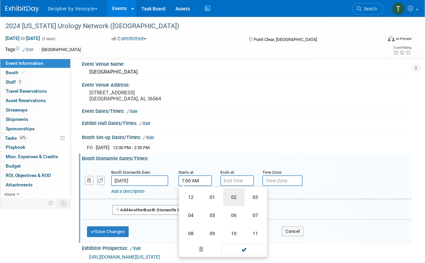
click at [236, 196] on td "02" at bounding box center [233, 197] width 21 height 18
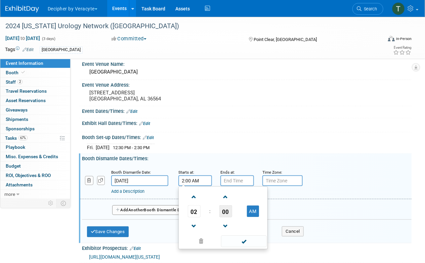
click at [226, 211] on span "00" at bounding box center [225, 211] width 13 height 12
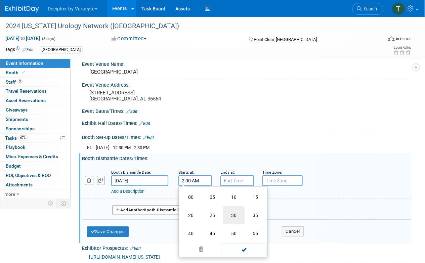
click at [238, 216] on td "30" at bounding box center [233, 215] width 21 height 18
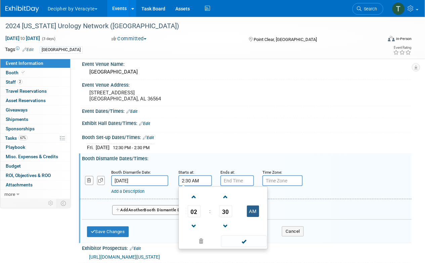
click at [255, 213] on button "AM" at bounding box center [253, 210] width 12 height 11
type input "2:30 PM"
type input "7:00 PM"
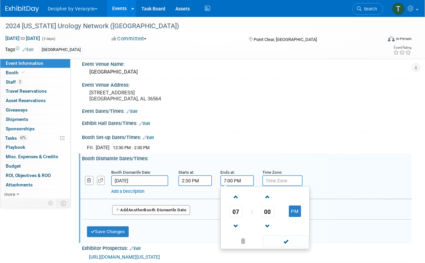
click at [238, 182] on input "7:00 PM" at bounding box center [237, 180] width 34 height 11
click at [160, 205] on button "Add Another Booth Dismantle Date" at bounding box center [151, 210] width 78 height 10
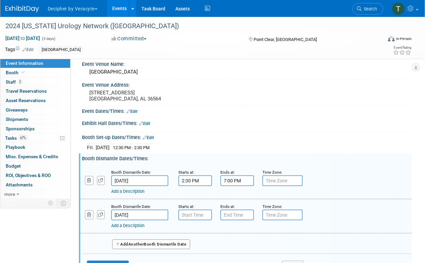
scroll to position [45, 0]
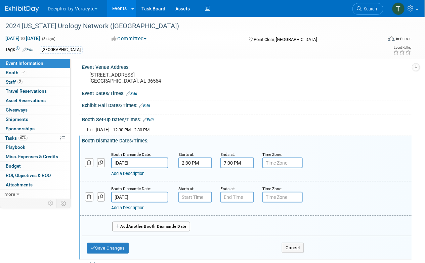
click at [141, 162] on input "Oct 26, 2025" at bounding box center [139, 162] width 57 height 11
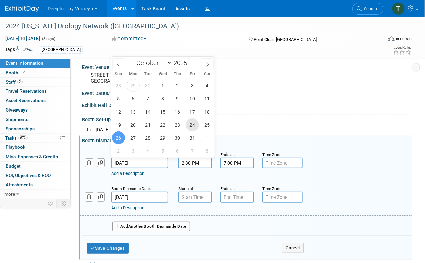
click at [191, 123] on span "24" at bounding box center [192, 124] width 13 height 13
type input "Oct 24, 2025"
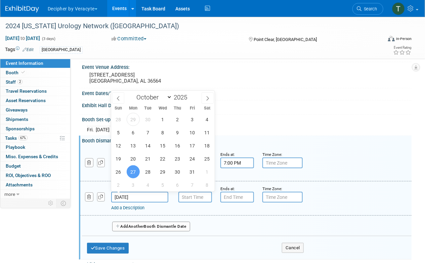
click at [145, 201] on input "Oct 27, 2025" at bounding box center [139, 197] width 57 height 11
click at [207, 158] on span "25" at bounding box center [206, 158] width 13 height 13
click at [197, 186] on span "7" at bounding box center [192, 184] width 13 height 13
type input "[DATE]"
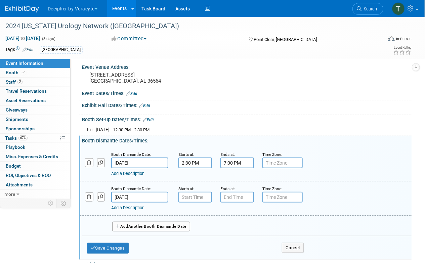
click at [163, 197] on input "[DATE]" at bounding box center [139, 197] width 57 height 11
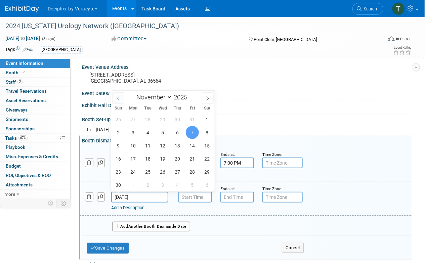
click at [120, 101] on span at bounding box center [118, 97] width 12 height 11
select select "9"
click at [205, 157] on span "25" at bounding box center [206, 158] width 13 height 13
type input "Oct 25, 2025"
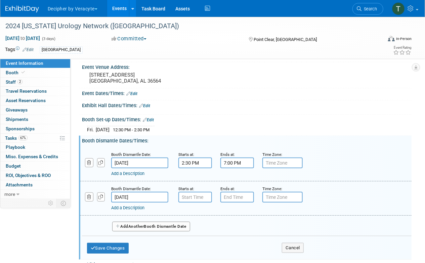
type input "7:00 AM"
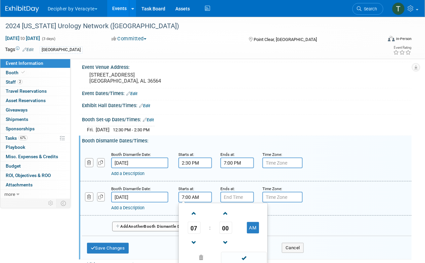
click at [188, 192] on input "7:00 AM" at bounding box center [195, 197] width 34 height 11
click at [241, 198] on input "7:00 PM" at bounding box center [237, 197] width 34 height 11
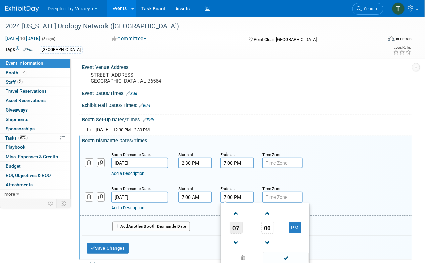
click at [237, 225] on span "07" at bounding box center [236, 228] width 13 height 12
click at [298, 244] on td "11" at bounding box center [296, 250] width 21 height 18
click at [292, 231] on button "PM" at bounding box center [295, 227] width 12 height 11
type input "11:00 AM"
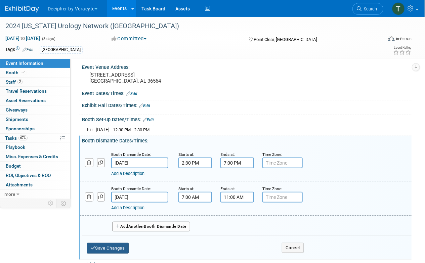
click at [124, 247] on button "Save Changes" at bounding box center [108, 248] width 42 height 11
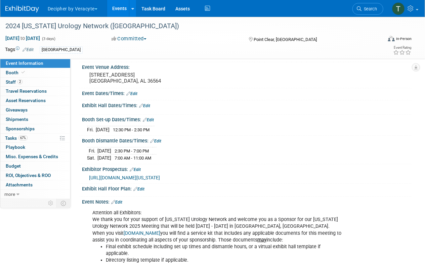
click at [144, 106] on link "Edit" at bounding box center [144, 105] width 11 height 5
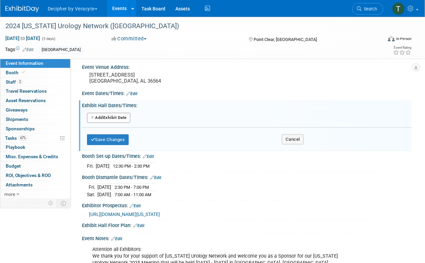
click at [121, 115] on button "Add Another Exhibit Date" at bounding box center [108, 118] width 43 height 10
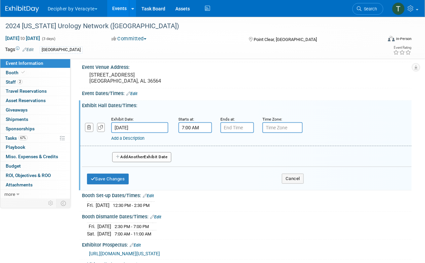
click at [195, 124] on input "7:00 AM" at bounding box center [195, 127] width 34 height 11
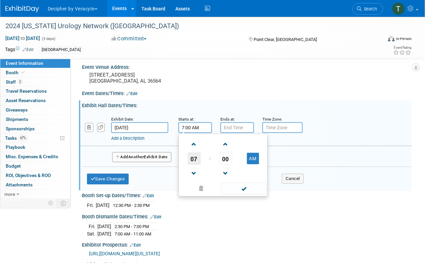
click at [195, 157] on span "07" at bounding box center [194, 158] width 13 height 12
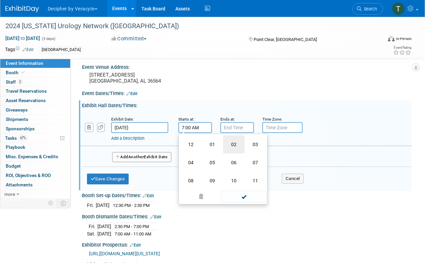
click at [234, 146] on td "02" at bounding box center [233, 144] width 21 height 18
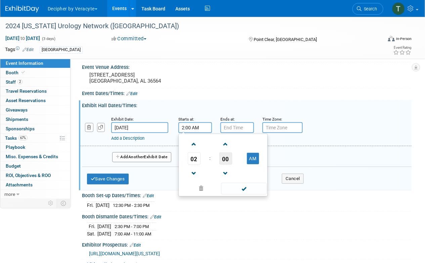
click at [229, 158] on span "00" at bounding box center [225, 158] width 13 height 12
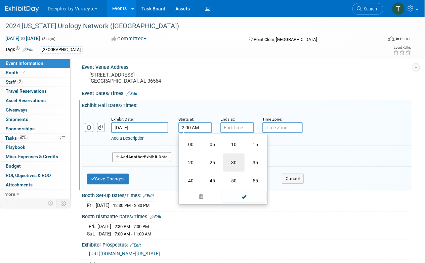
click at [232, 162] on td "30" at bounding box center [233, 162] width 21 height 18
type input "2:30 AM"
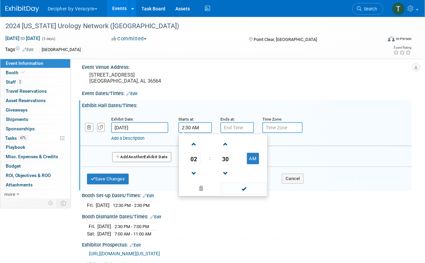
type input "7:00 PM"
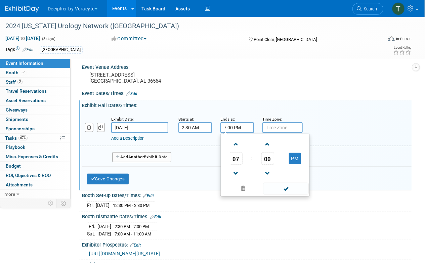
click at [231, 126] on input "7:00 PM" at bounding box center [237, 127] width 34 height 11
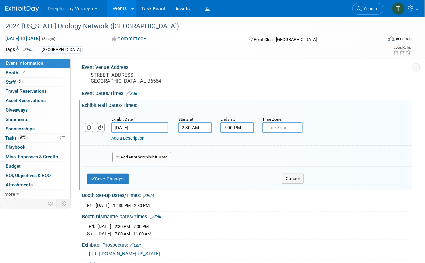
click at [162, 159] on button "Add Another Exhibit Date" at bounding box center [141, 157] width 59 height 10
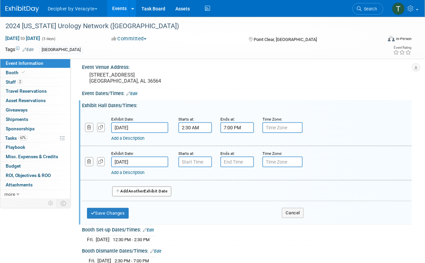
type input "7:00 AM"
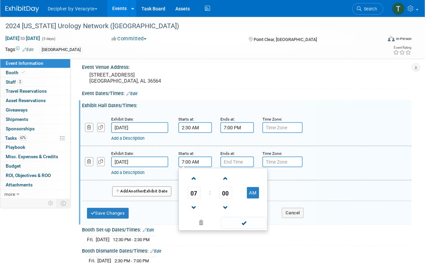
click at [204, 166] on input "7:00 AM" at bounding box center [195, 161] width 34 height 11
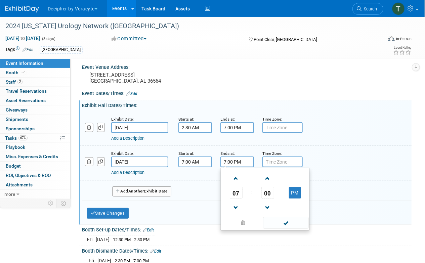
click at [233, 162] on input "7:00 PM" at bounding box center [237, 161] width 34 height 11
click at [236, 173] on span at bounding box center [236, 179] width 12 height 12
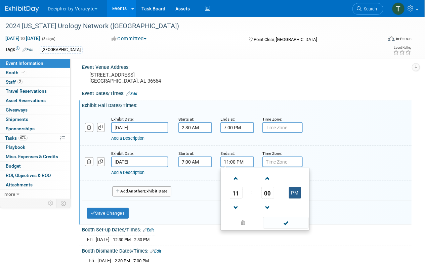
click at [296, 192] on button "PM" at bounding box center [295, 192] width 12 height 11
type input "11:00 AM"
click at [122, 210] on button "Save Changes" at bounding box center [108, 213] width 42 height 11
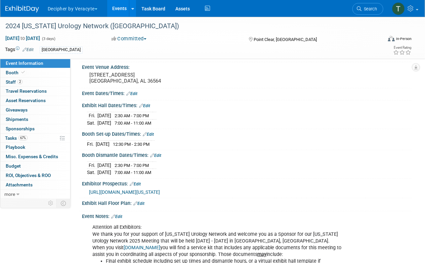
click at [156, 155] on link "Edit" at bounding box center [155, 155] width 11 height 5
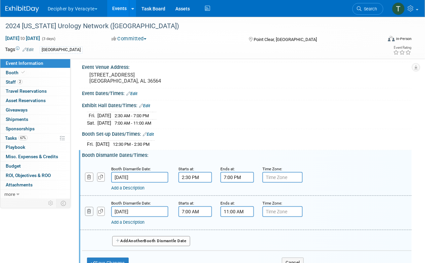
click at [89, 212] on button "button" at bounding box center [89, 211] width 8 height 9
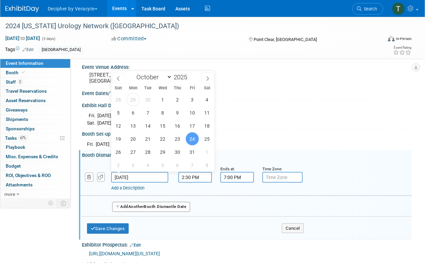
click at [147, 172] on input "Oct 24, 2025" at bounding box center [139, 177] width 57 height 11
click at [119, 147] on span "26" at bounding box center [118, 151] width 13 height 13
type input "Oct 26, 2025"
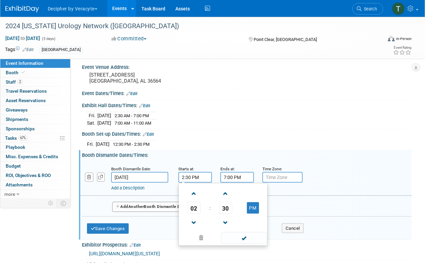
click at [193, 173] on input "2:30 PM" at bounding box center [195, 177] width 34 height 11
click at [197, 190] on span at bounding box center [194, 194] width 12 height 12
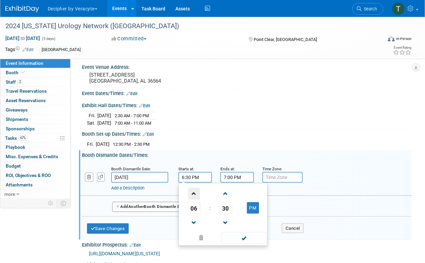
click at [197, 190] on span at bounding box center [194, 194] width 12 height 12
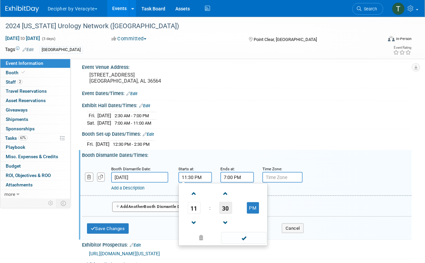
click at [226, 209] on span "30" at bounding box center [225, 208] width 13 height 12
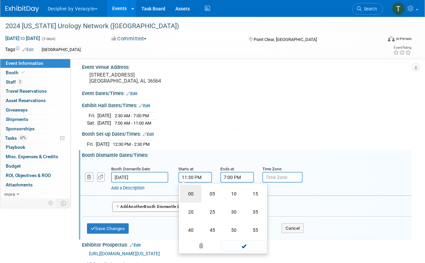
click at [182, 192] on td "00" at bounding box center [190, 194] width 21 height 18
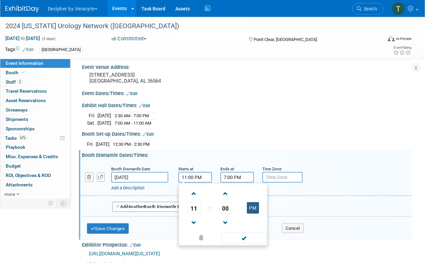
click at [254, 204] on button "PM" at bounding box center [253, 207] width 12 height 11
type input "11:00 AM"
click at [248, 234] on span at bounding box center [243, 238] width 45 height 12
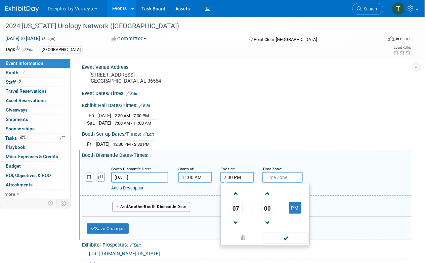
click at [244, 181] on input "7:00 PM" at bounding box center [237, 177] width 34 height 11
click at [246, 237] on span at bounding box center [243, 238] width 41 height 12
click at [115, 230] on button "Save Changes" at bounding box center [108, 228] width 42 height 11
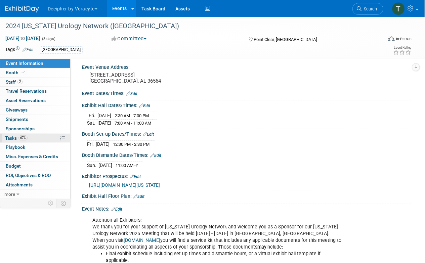
click at [35, 137] on link "67% Tasks 67%" at bounding box center [35, 138] width 70 height 9
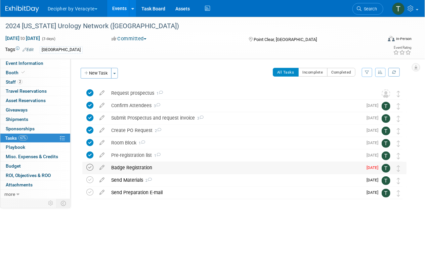
click at [93, 167] on icon at bounding box center [89, 167] width 7 height 7
click at [132, 169] on div "Badge Registration" at bounding box center [235, 167] width 254 height 11
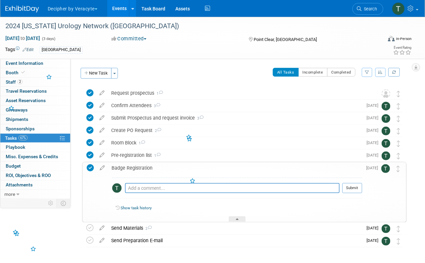
click at [146, 189] on textarea at bounding box center [232, 188] width 214 height 10
type textarea "completed via email"
click at [350, 192] on button "Submit" at bounding box center [352, 188] width 20 height 10
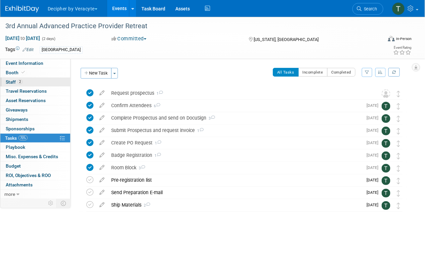
click at [44, 80] on link "2 Staff 2" at bounding box center [35, 82] width 70 height 9
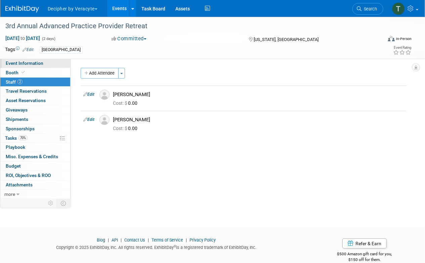
click at [48, 63] on link "Event Information" at bounding box center [35, 63] width 70 height 9
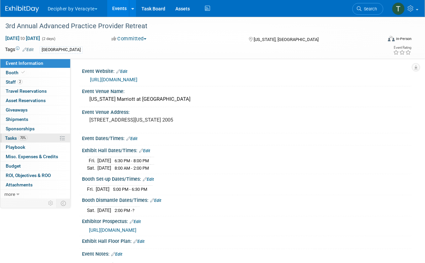
click at [30, 142] on link "70% Tasks 70%" at bounding box center [35, 138] width 70 height 9
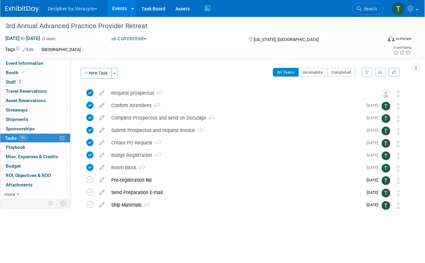
click at [30, 138] on link "70% Tasks 70%" at bounding box center [35, 138] width 70 height 9
click at [124, 182] on div "Pre-registration list" at bounding box center [235, 179] width 254 height 11
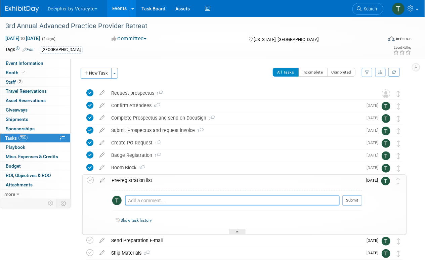
click at [148, 202] on textarea at bounding box center [232, 200] width 214 height 10
type textarea "sent via email"
click at [366, 202] on td "[DATE]" at bounding box center [371, 204] width 19 height 59
click at [357, 202] on button "Submit" at bounding box center [352, 200] width 20 height 10
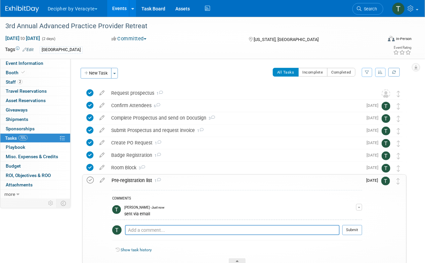
click at [91, 181] on icon at bounding box center [90, 180] width 7 height 7
click at [128, 181] on div "Pre-registration list 1" at bounding box center [235, 180] width 254 height 11
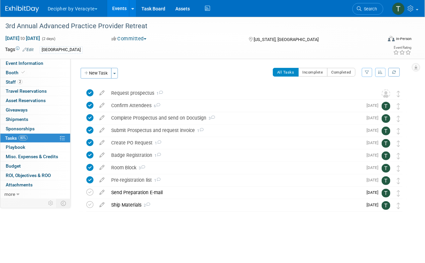
click at [115, 13] on link "Events" at bounding box center [119, 8] width 24 height 17
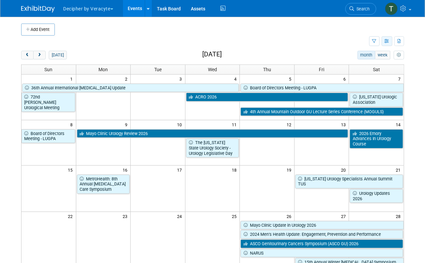
click at [387, 41] on icon "button" at bounding box center [386, 41] width 5 height 4
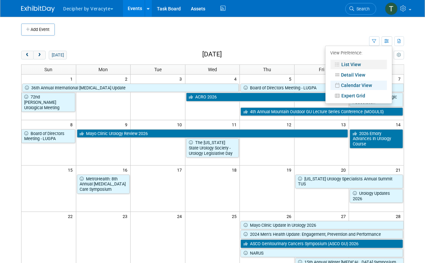
click at [374, 63] on link "List View" at bounding box center [358, 64] width 56 height 9
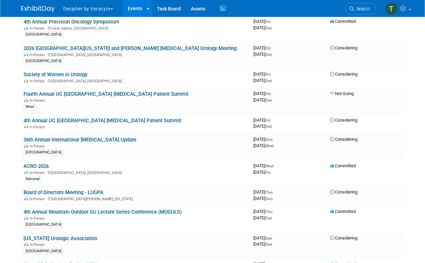
scroll to position [27, 0]
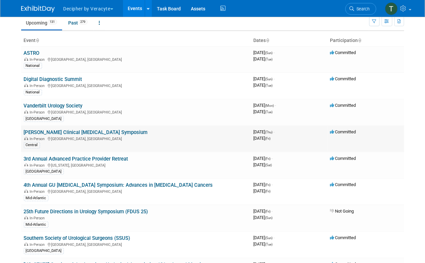
click at [61, 132] on link "[PERSON_NAME] Clinical [MEDICAL_DATA] Symposium" at bounding box center [86, 132] width 124 height 6
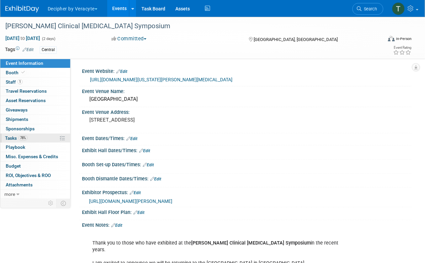
click at [44, 141] on link "78% Tasks 78%" at bounding box center [35, 138] width 70 height 9
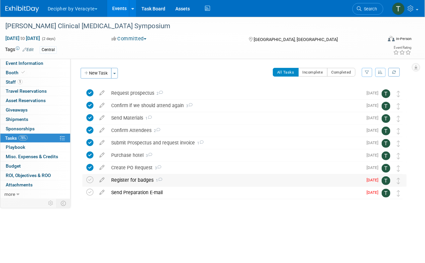
click at [128, 177] on div "Register for badges 1" at bounding box center [235, 179] width 254 height 11
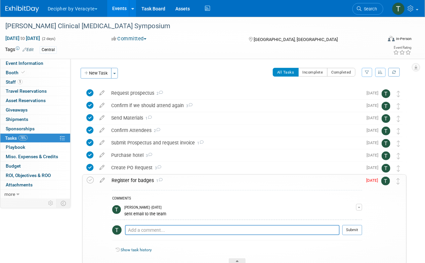
click at [128, 177] on div "Register for badges 1" at bounding box center [235, 180] width 254 height 11
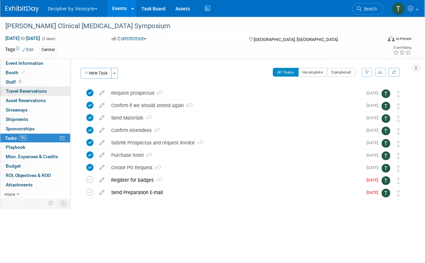
click at [21, 87] on link "0 Travel Reservations 0" at bounding box center [35, 91] width 70 height 9
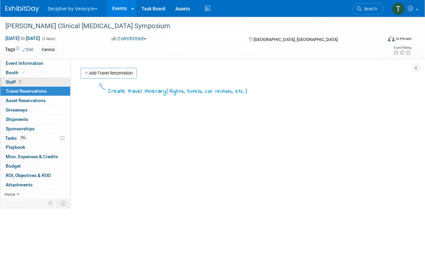
click at [21, 84] on span "1" at bounding box center [19, 81] width 5 height 5
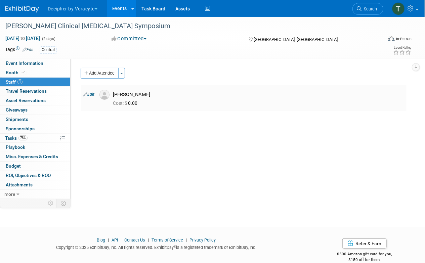
click at [123, 98] on div "Cost: $ 0.00" at bounding box center [258, 103] width 301 height 10
click at [125, 94] on div "[PERSON_NAME]" at bounding box center [258, 94] width 291 height 6
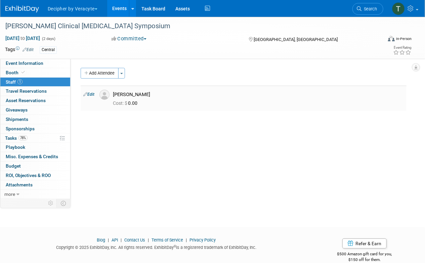
click at [125, 94] on div "[PERSON_NAME]" at bounding box center [258, 94] width 291 height 6
copy td "[PERSON_NAME]"
click at [40, 139] on link "78% Tasks 78%" at bounding box center [35, 138] width 70 height 9
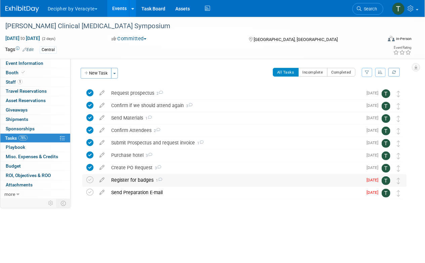
click at [141, 182] on div "Register for badges 1" at bounding box center [235, 179] width 254 height 11
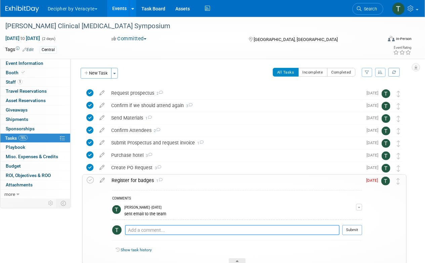
click at [156, 227] on textarea at bounding box center [232, 230] width 214 height 10
type textarea "sent email to Adam to obtain this."
click at [351, 231] on button "Submit" at bounding box center [352, 230] width 20 height 10
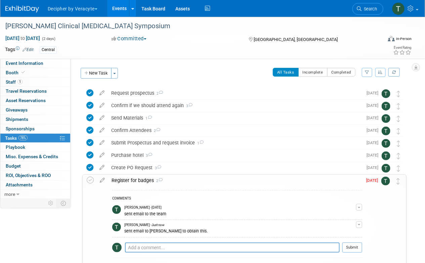
click at [351, 229] on body "Decipher by Veracyte Explore: My Workspaces 2 Go to Workspace: Corporate Events…" at bounding box center [212, 131] width 425 height 263
click at [355, 248] on button "Submit" at bounding box center [352, 247] width 20 height 10
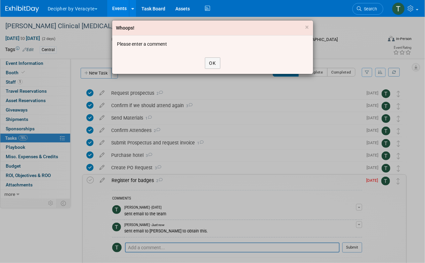
click at [221, 62] on div "OK" at bounding box center [212, 62] width 201 height 21
click at [216, 62] on button "OK" at bounding box center [212, 62] width 15 height 11
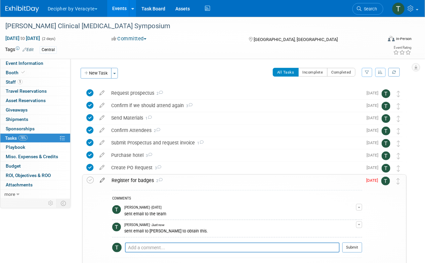
click at [107, 177] on icon at bounding box center [102, 179] width 12 height 8
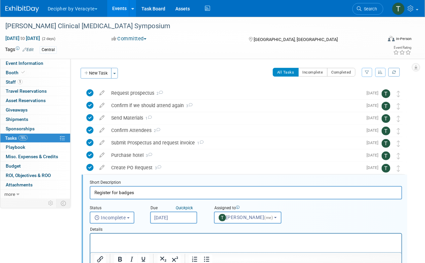
scroll to position [76, 0]
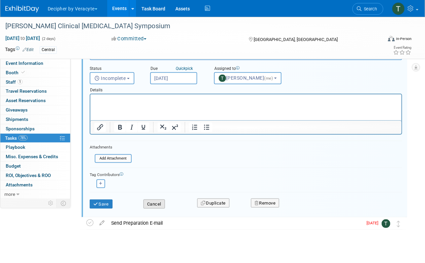
click at [161, 207] on button "Cancel" at bounding box center [153, 203] width 21 height 9
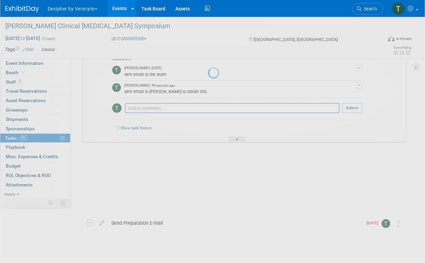
scroll to position [72, 0]
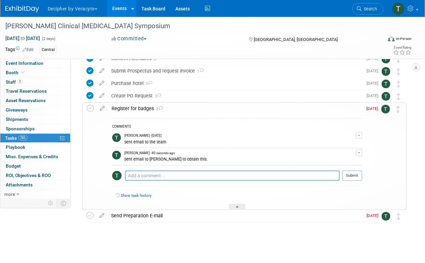
click at [190, 106] on div "Register for badges 2" at bounding box center [235, 108] width 254 height 11
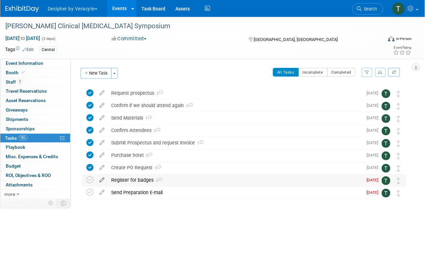
click at [104, 180] on icon at bounding box center [102, 178] width 12 height 8
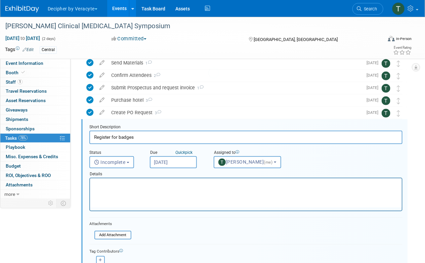
scroll to position [76, 0]
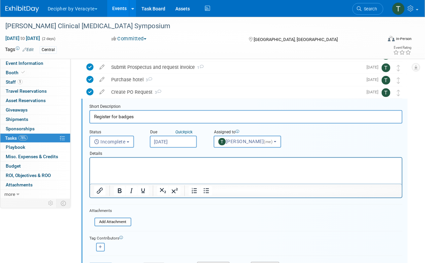
click at [185, 145] on input "Sep 29, 2025" at bounding box center [173, 142] width 47 height 12
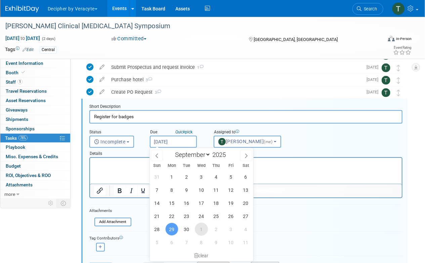
click at [205, 227] on span "1" at bounding box center [201, 229] width 13 height 13
type input "Oct 1, 2025"
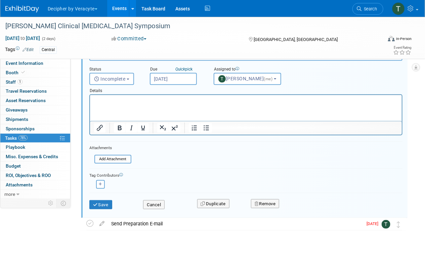
scroll to position [146, 0]
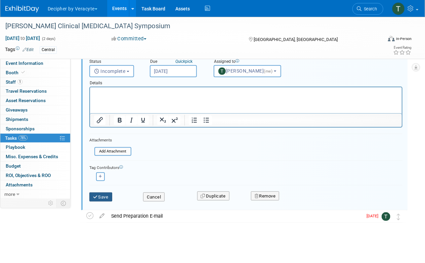
click at [110, 197] on button "Save" at bounding box center [100, 196] width 23 height 9
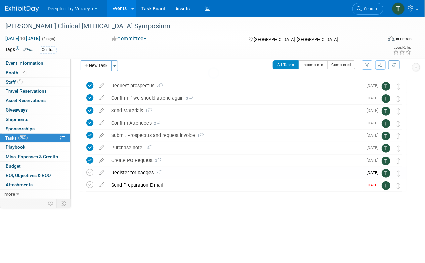
scroll to position [0, 0]
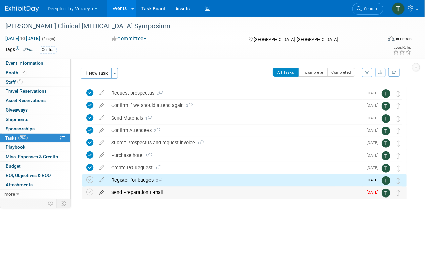
click at [102, 190] on icon at bounding box center [102, 191] width 12 height 8
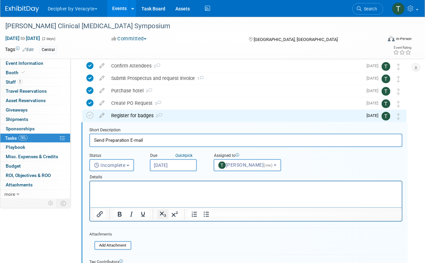
scroll to position [88, 0]
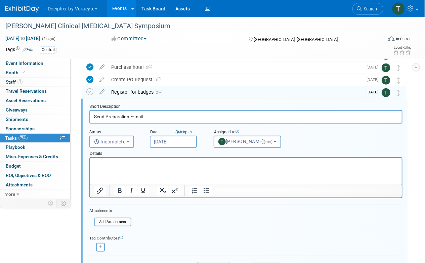
click at [170, 145] on input "Sep 29, 2025" at bounding box center [173, 142] width 47 height 12
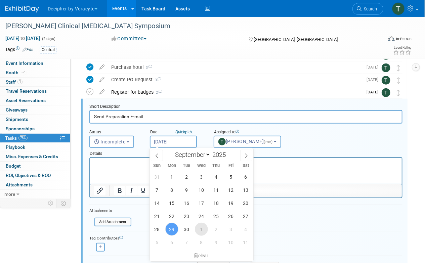
click at [205, 229] on span "1" at bounding box center [201, 229] width 13 height 13
type input "Oct 1, 2025"
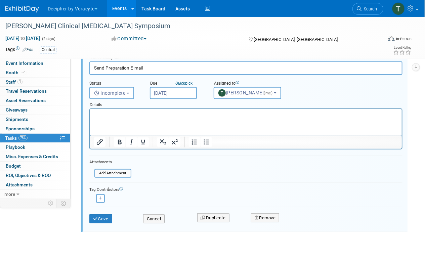
scroll to position [146, 0]
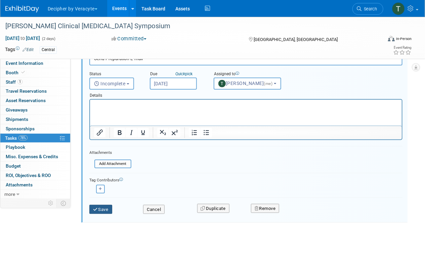
click at [104, 211] on button "Save" at bounding box center [100, 209] width 23 height 9
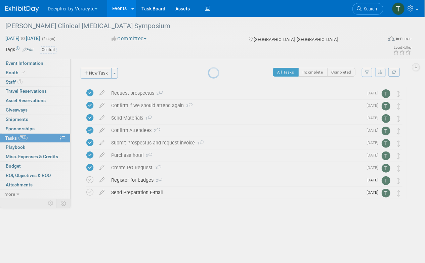
scroll to position [0, 0]
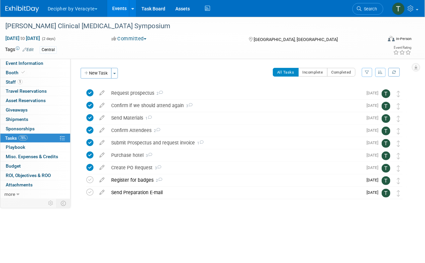
click at [123, 11] on link "Events" at bounding box center [119, 8] width 24 height 17
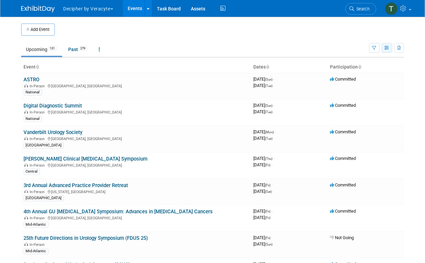
click at [383, 49] on button "button" at bounding box center [386, 48] width 11 height 10
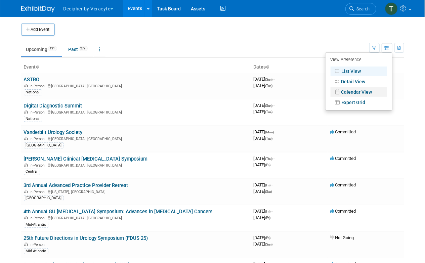
click at [359, 95] on link "Calendar View" at bounding box center [358, 91] width 56 height 9
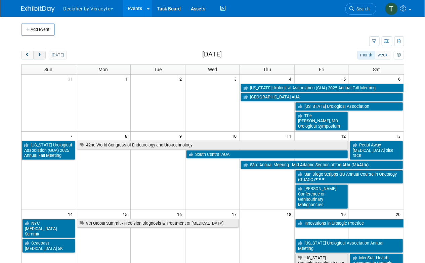
click at [42, 55] on button "next" at bounding box center [39, 55] width 12 height 9
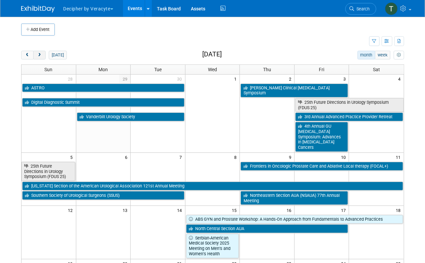
click at [42, 55] on span "next" at bounding box center [39, 55] width 5 height 4
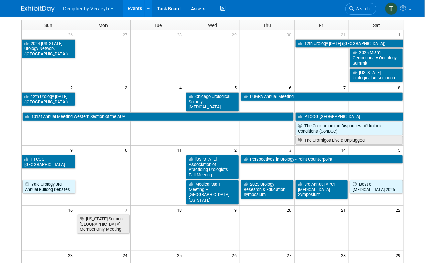
scroll to position [47, 0]
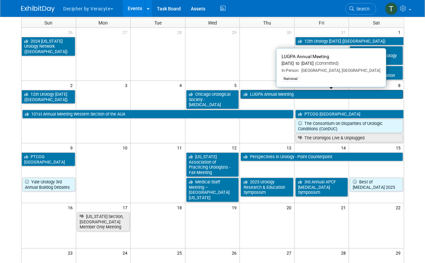
click at [251, 94] on link "LUGPA Annual Meeting" at bounding box center [321, 94] width 162 height 9
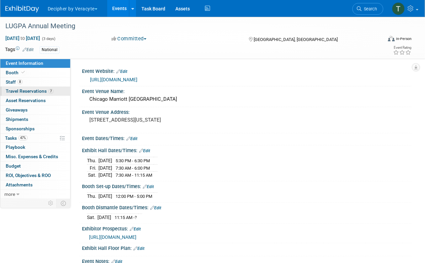
click at [39, 94] on span "Travel Reservations 7" at bounding box center [30, 90] width 48 height 5
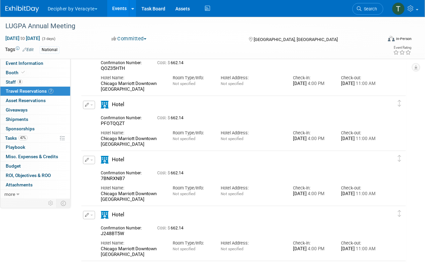
scroll to position [48, 0]
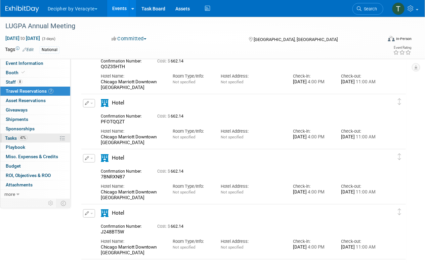
click at [31, 141] on link "47% Tasks 47%" at bounding box center [35, 138] width 70 height 9
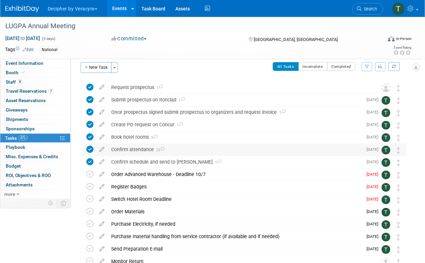
scroll to position [8, 0]
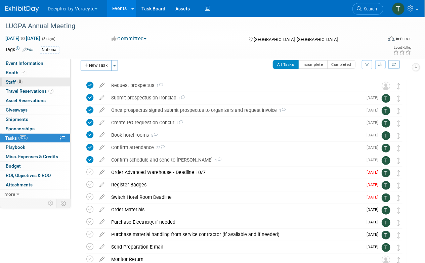
click at [40, 82] on link "8 Staff 8" at bounding box center [35, 82] width 70 height 9
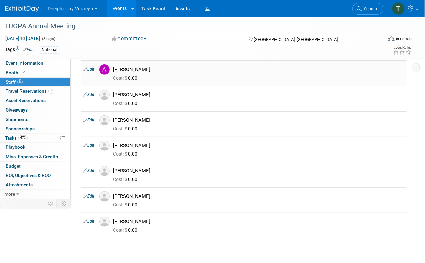
scroll to position [53, 0]
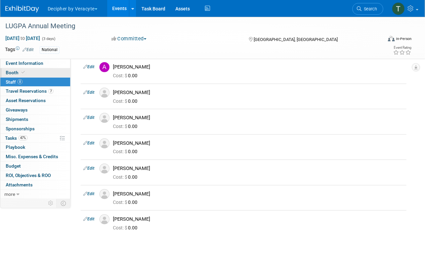
click at [37, 70] on link "Booth" at bounding box center [35, 72] width 70 height 9
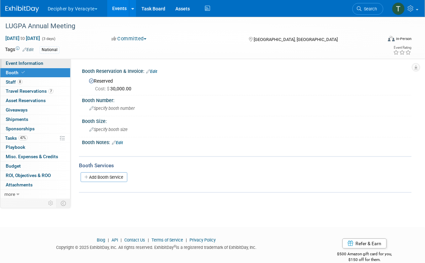
click at [39, 63] on span "Event Information" at bounding box center [25, 62] width 38 height 5
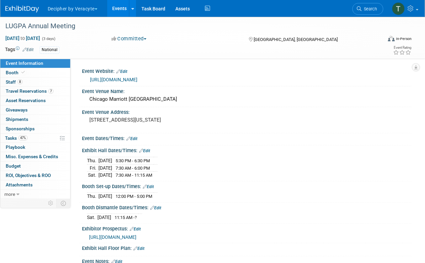
click at [385, 45] on div "Event Rating" at bounding box center [381, 51] width 69 height 12
